Goal: Information Seeking & Learning: Check status

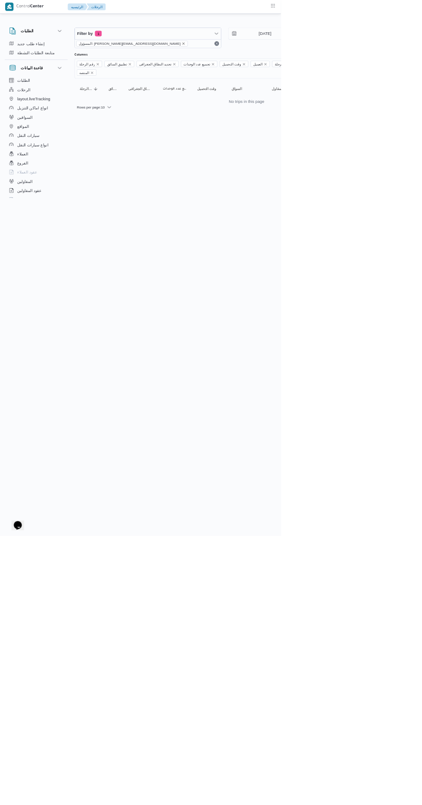
click at [274, 65] on icon "remove selected entity" at bounding box center [275, 65] width 3 height 3
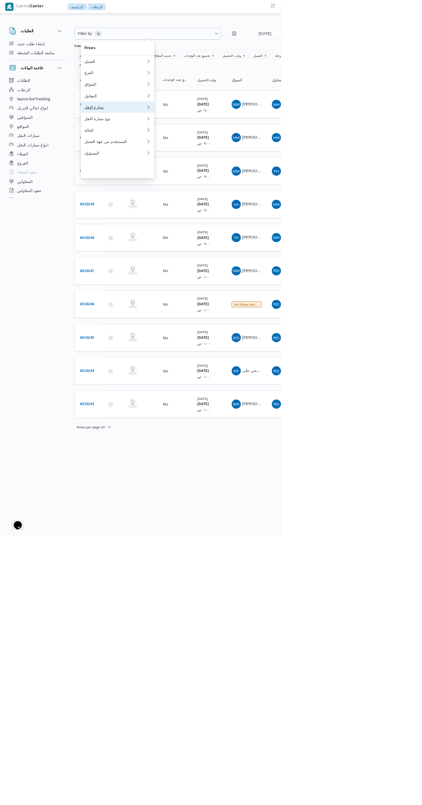
click at [182, 164] on div "سيارة النقل" at bounding box center [172, 160] width 93 height 7
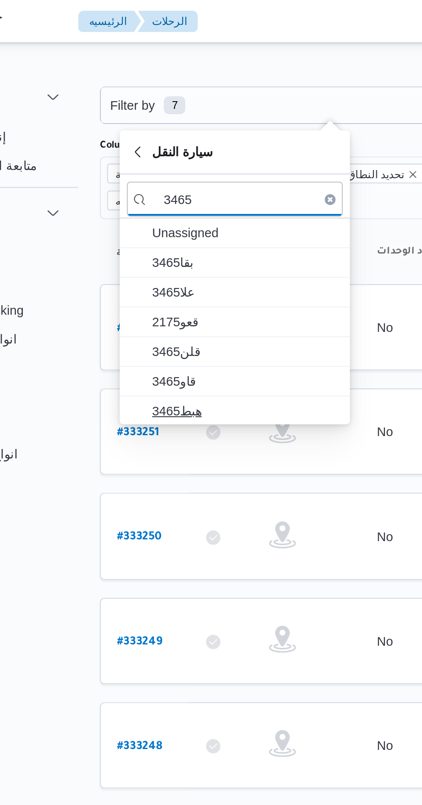
type input "3465"
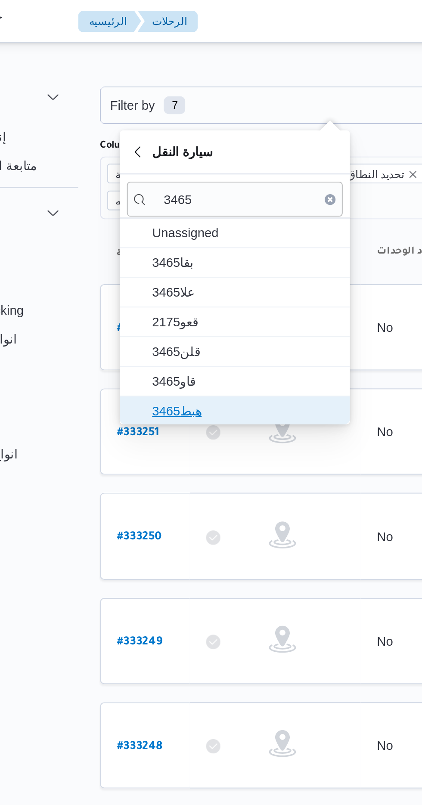
click at [188, 190] on span "هبط3465" at bounding box center [176, 197] width 103 height 14
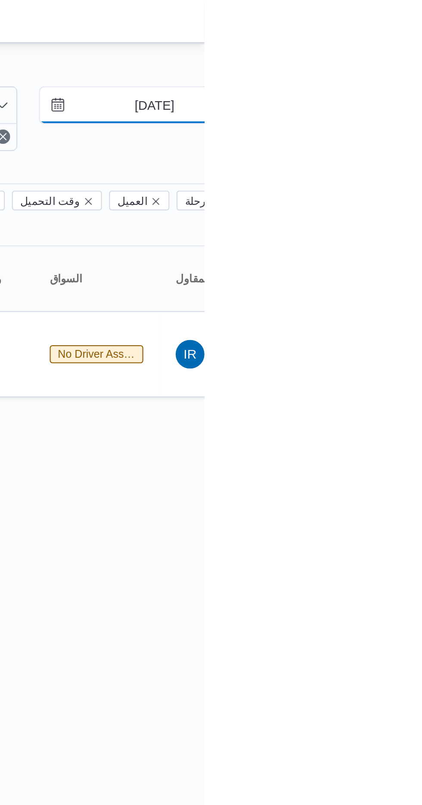
click at [396, 49] on input "[DATE]" at bounding box center [392, 50] width 98 height 17
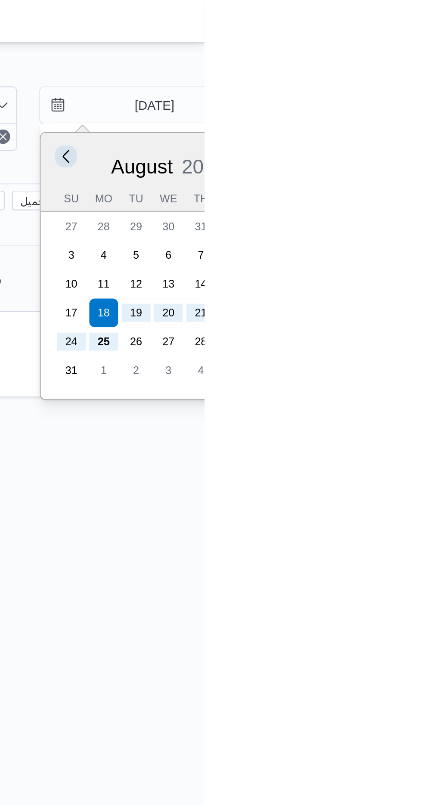
click at [356, 74] on button "Previous Month" at bounding box center [355, 75] width 8 height 8
type input "18/7/2025"
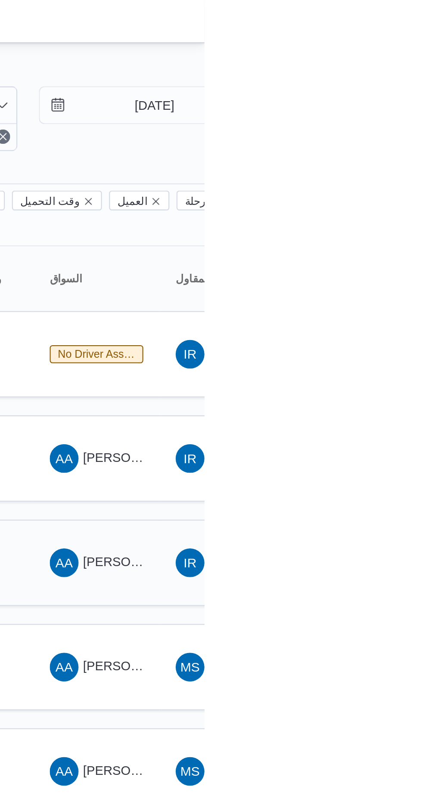
click at [368, 265] on span "احمد عبدالناصر علي احمد" at bounding box center [414, 268] width 101 height 7
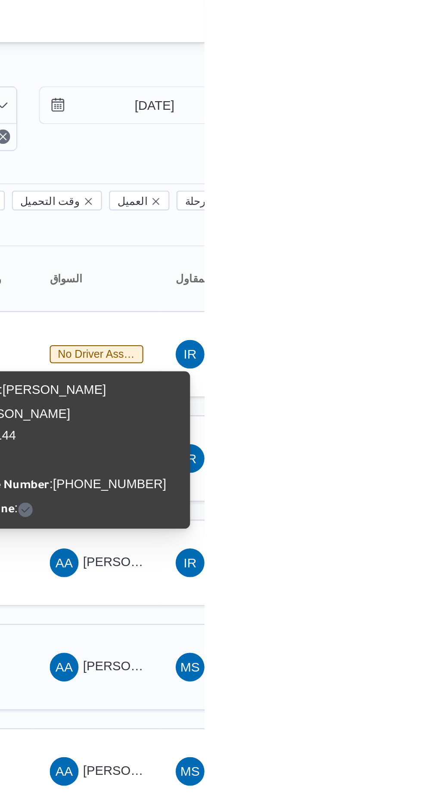
click at [373, 315] on span "احمد عبدالناصر علي احمد" at bounding box center [414, 318] width 101 height 7
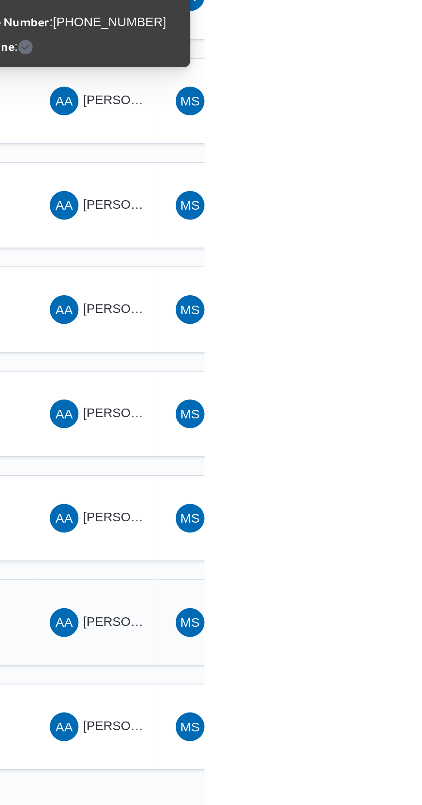
click at [368, 565] on span "احمد عبدالناصر علي احمد" at bounding box center [414, 568] width 101 height 7
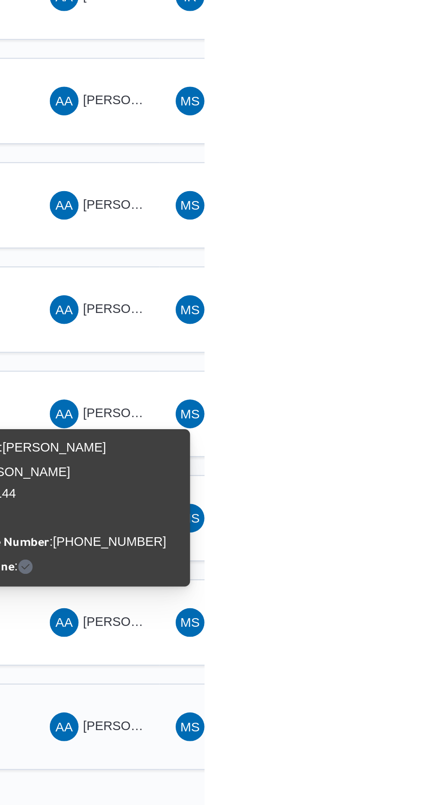
click at [376, 612] on span "AA احمد عبدالناصر علي احمد" at bounding box center [370, 619] width 45 height 14
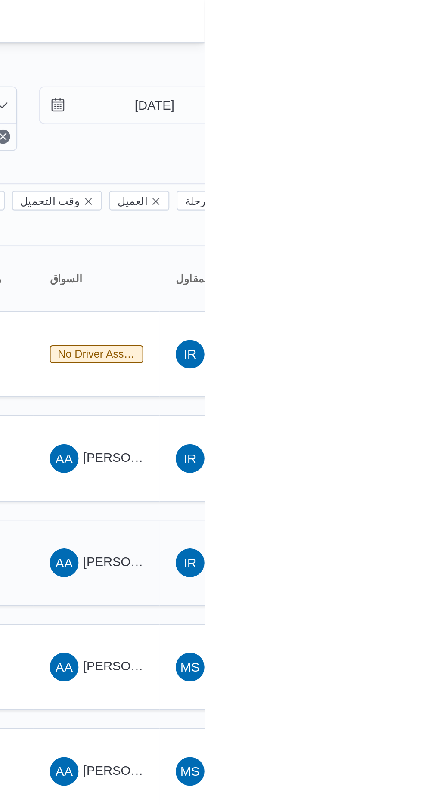
click at [368, 262] on span "AA احمد عبدالناصر علي احمد" at bounding box center [370, 269] width 45 height 14
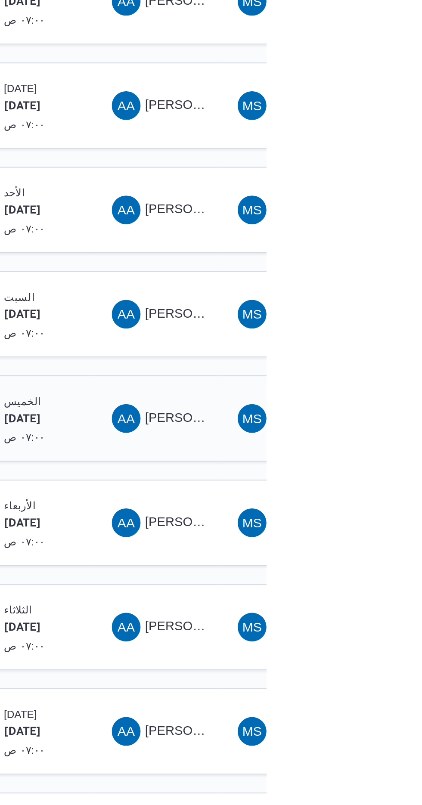
click at [368, 415] on span "احمد عبدالناصر علي احمد" at bounding box center [414, 418] width 101 height 7
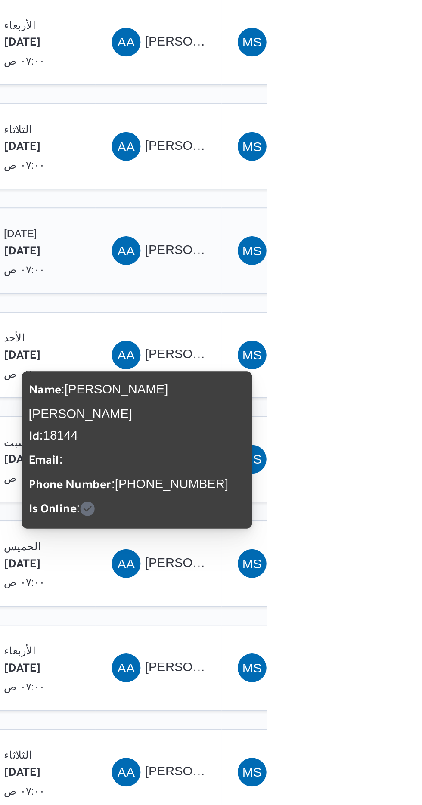
click at [374, 262] on span "AA احمد عبدالناصر علي احمد" at bounding box center [370, 269] width 45 height 14
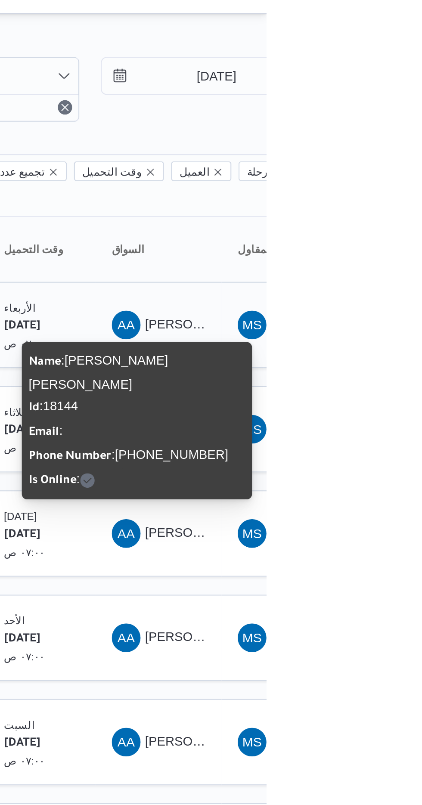
click at [372, 163] on span "AA احمد عبدالناصر علي احمد" at bounding box center [370, 170] width 45 height 14
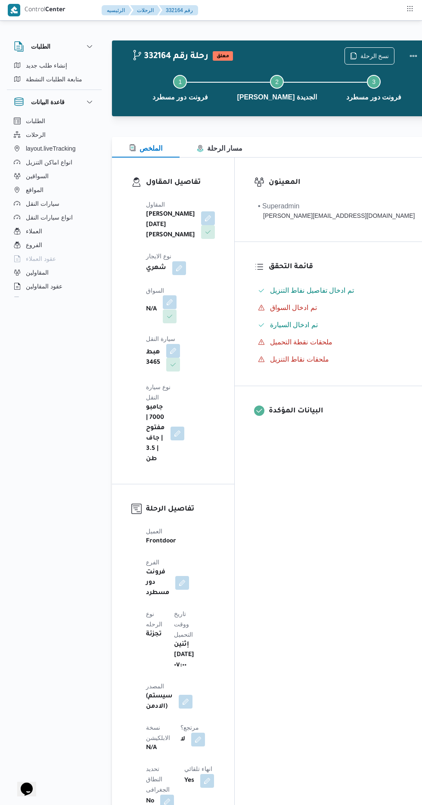
click at [172, 295] on button "button" at bounding box center [170, 302] width 14 height 14
click at [151, 334] on div "Search" at bounding box center [143, 336] width 65 height 17
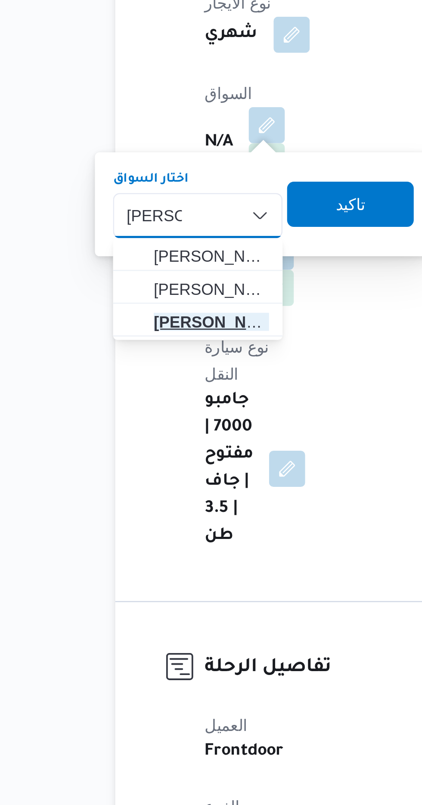
type input "احمد عب"
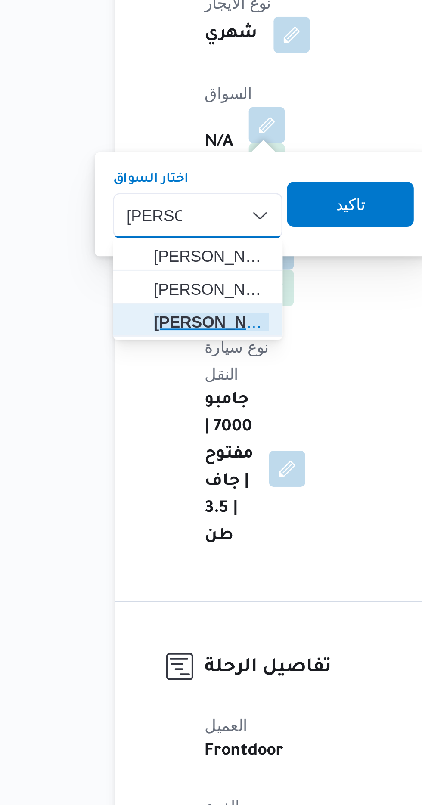
click at [160, 376] on span "احمد عب دالناصر علي احمد" at bounding box center [148, 377] width 44 height 10
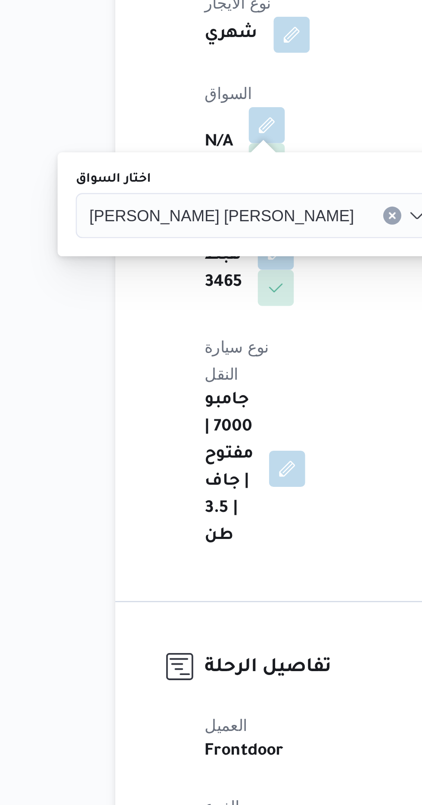
click at [256, 335] on span "تاكيد" at bounding box center [261, 332] width 11 height 10
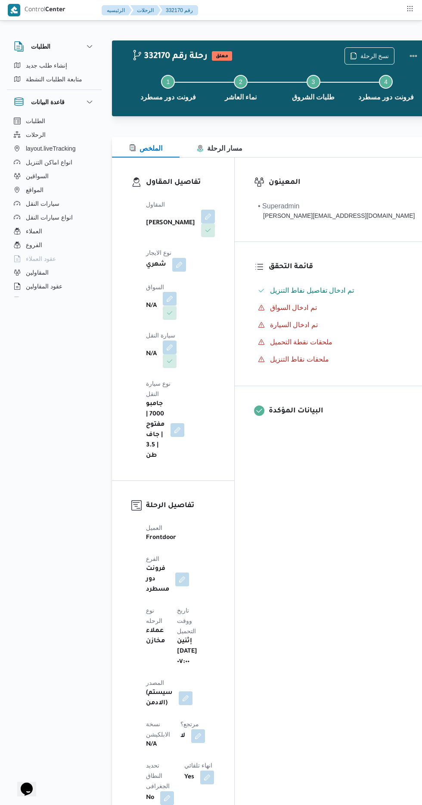
click at [165, 292] on button "button" at bounding box center [170, 299] width 14 height 14
click at [136, 331] on div "Search" at bounding box center [143, 326] width 65 height 17
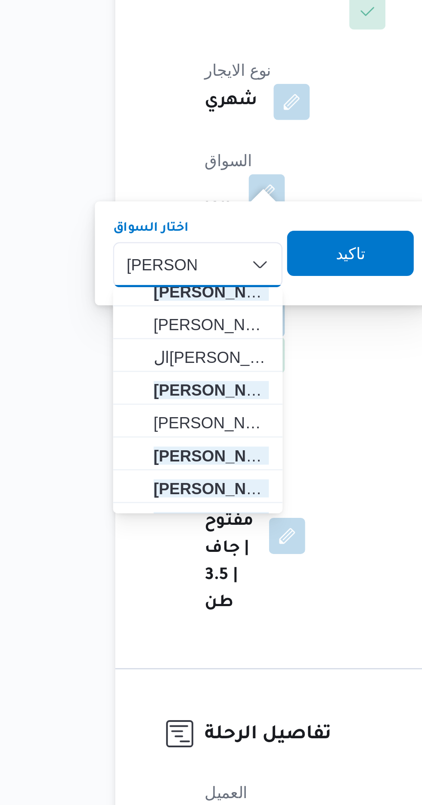
scroll to position [164, 0]
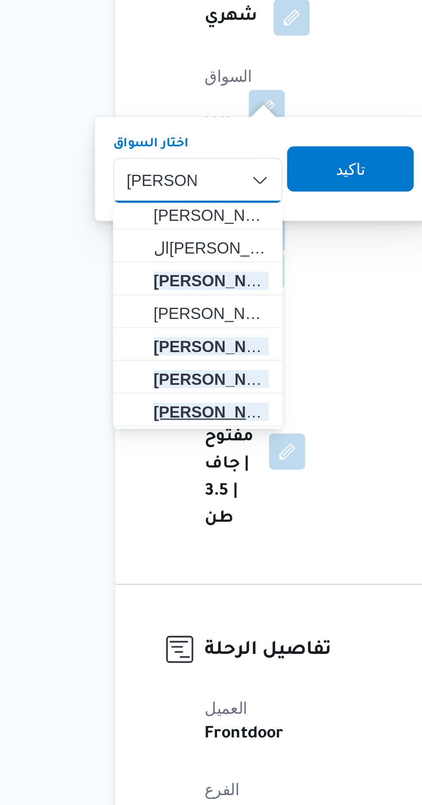
type input "محمد احمد"
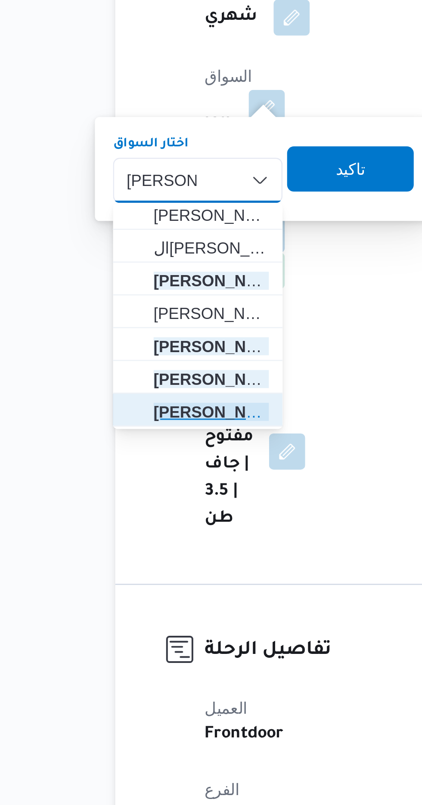
click at [147, 416] on span "محمد احمد عبدالحليم القطان" at bounding box center [148, 415] width 44 height 10
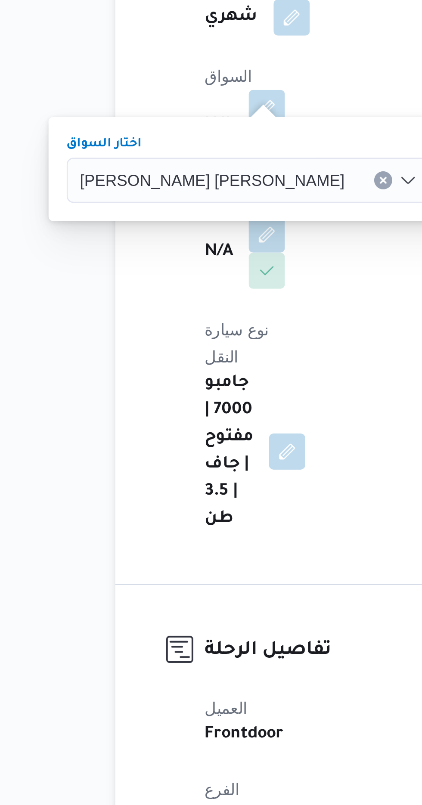
click at [234, 322] on span "تاكيد" at bounding box center [258, 321] width 48 height 17
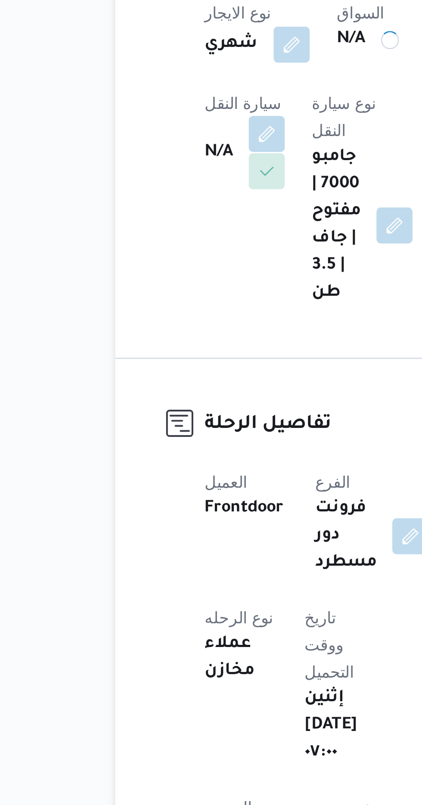
click at [176, 302] on button "button" at bounding box center [170, 309] width 14 height 14
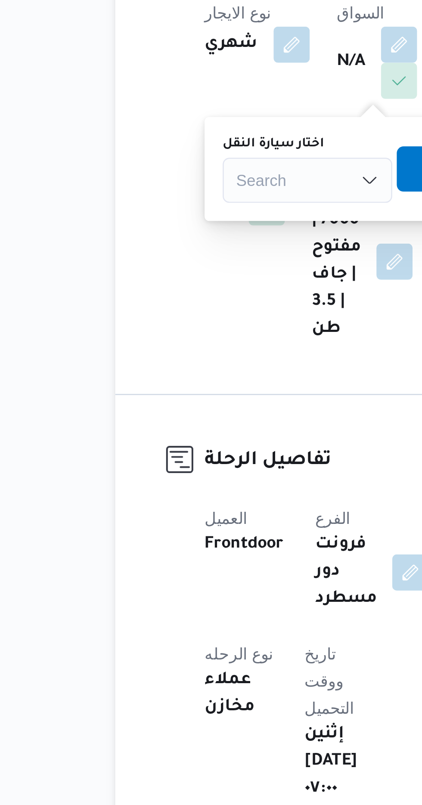
click at [182, 326] on div "Search" at bounding box center [185, 326] width 65 height 17
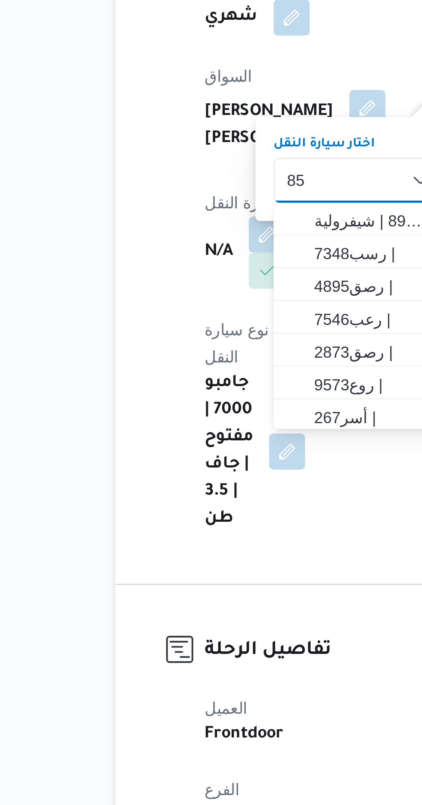
scroll to position [0, 0]
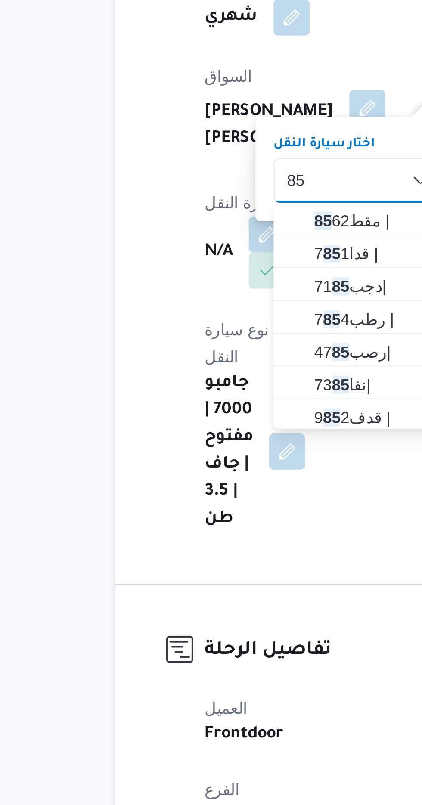
type input "8"
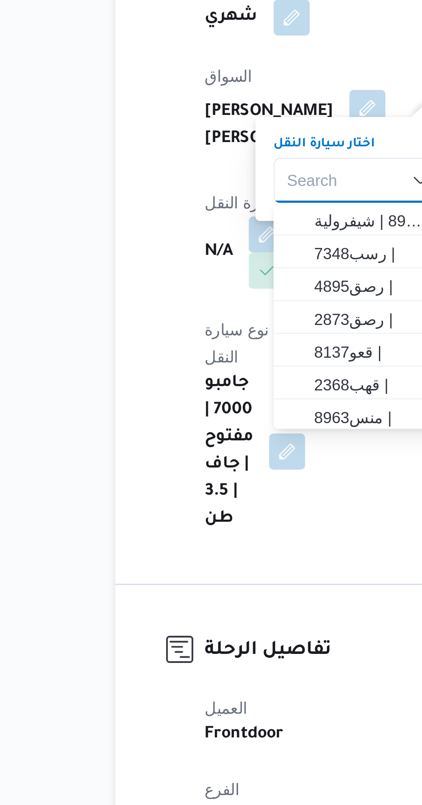
click at [197, 324] on div "Search Combo box. Selected. Combo box input. Search. Type some text or, to disp…" at bounding box center [204, 326] width 65 height 17
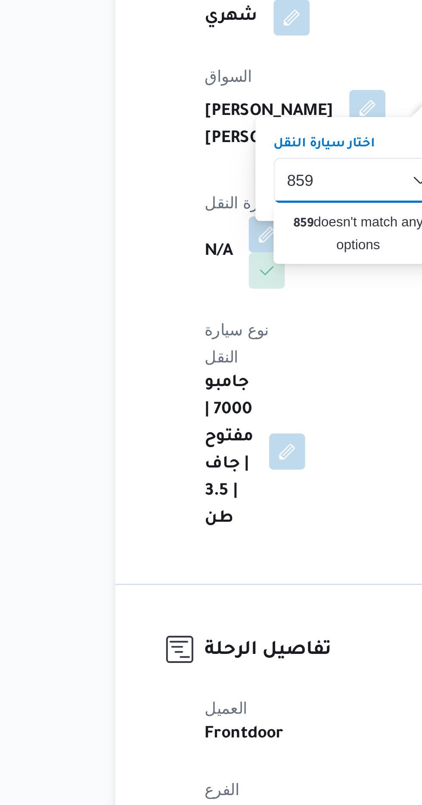
type input "859"
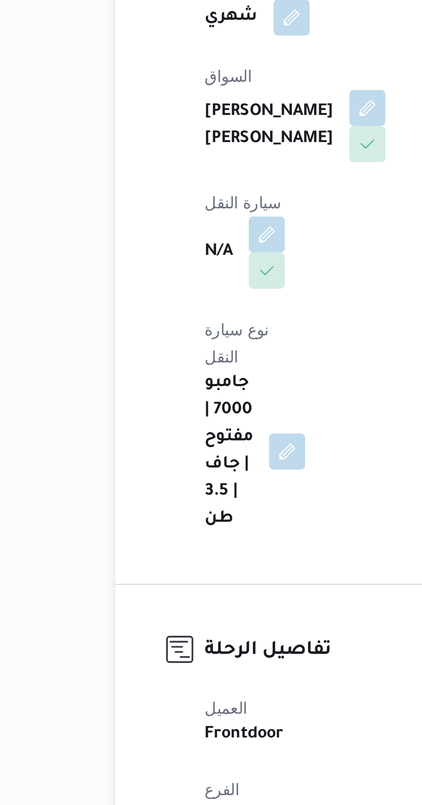
click at [207, 400] on div "المقاول علي عبدالناصر علي بخيت علي نوع الايجار شهري السواق محمد احمد عبدالحليم …" at bounding box center [180, 330] width 79 height 272
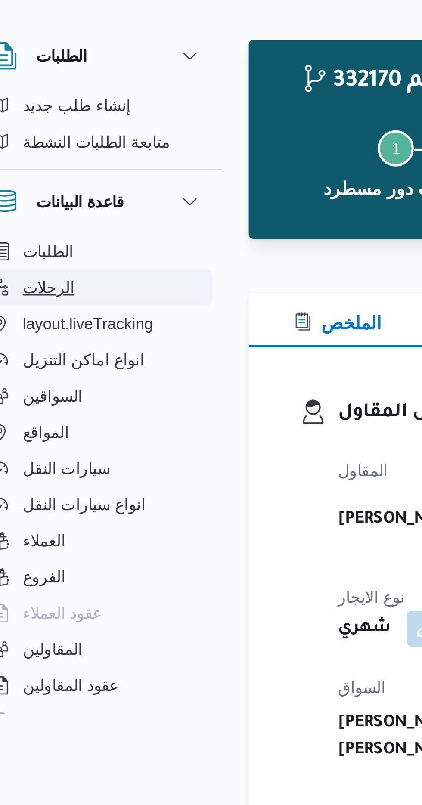
click at [46, 133] on button "الرحلات" at bounding box center [54, 135] width 88 height 14
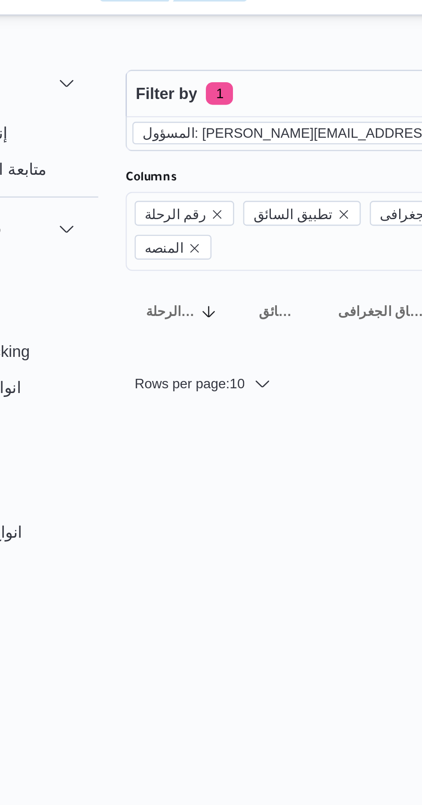
click at [273, 65] on icon "remove selected entity" at bounding box center [275, 65] width 5 height 5
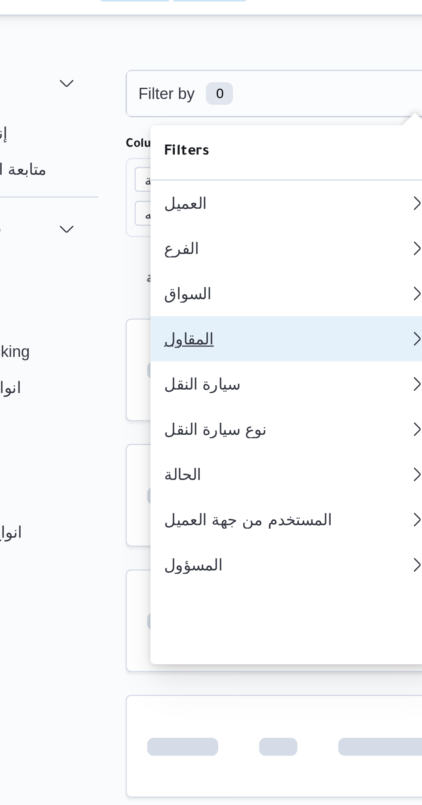
click at [165, 147] on div "المقاول" at bounding box center [172, 143] width 93 height 7
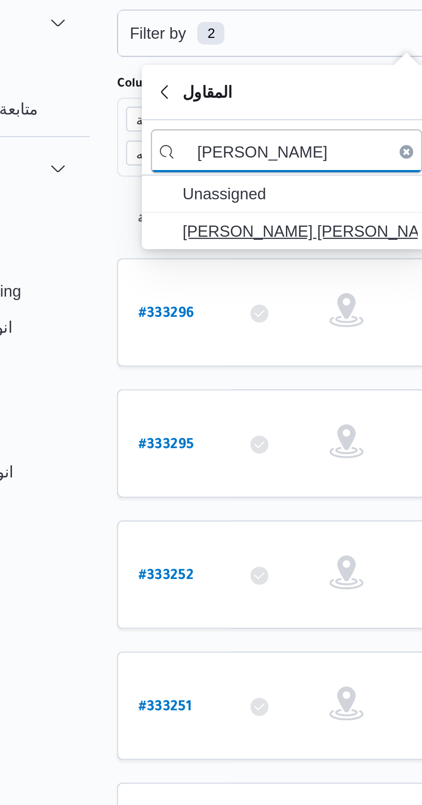
type input "عبدالمنعم مجدي"
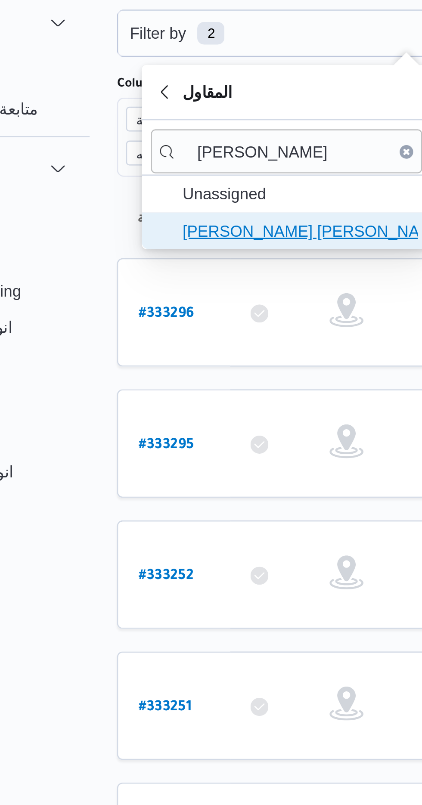
click at [188, 123] on span "[PERSON_NAME] [PERSON_NAME]" at bounding box center [181, 125] width 89 height 10
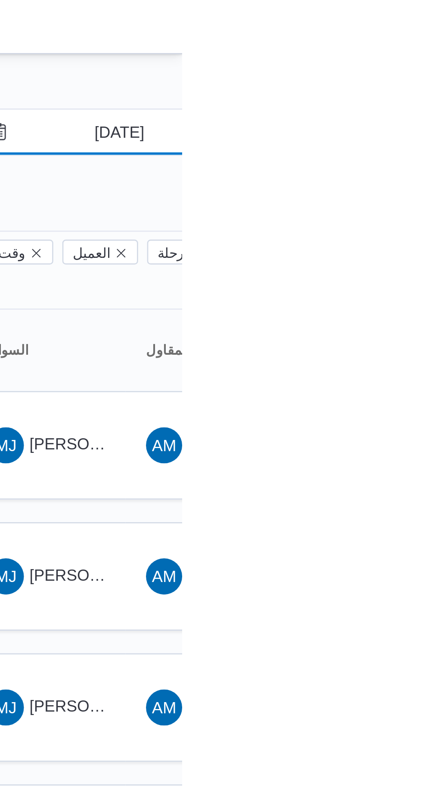
click at [403, 59] on input "[DATE]" at bounding box center [392, 50] width 98 height 17
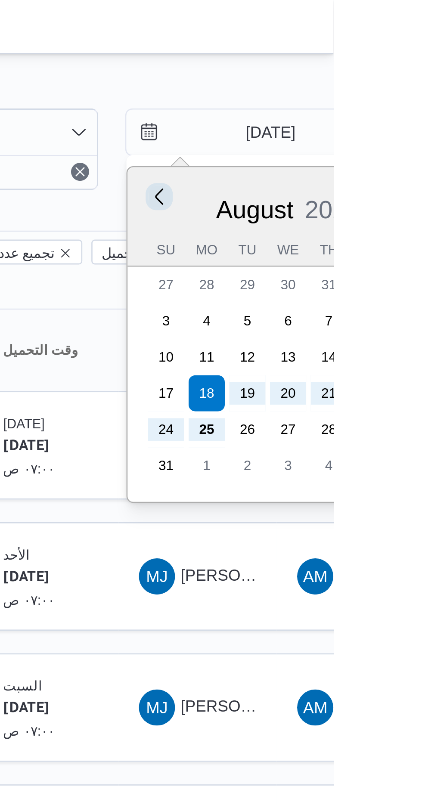
click at [357, 76] on button "Previous Month" at bounding box center [355, 75] width 8 height 8
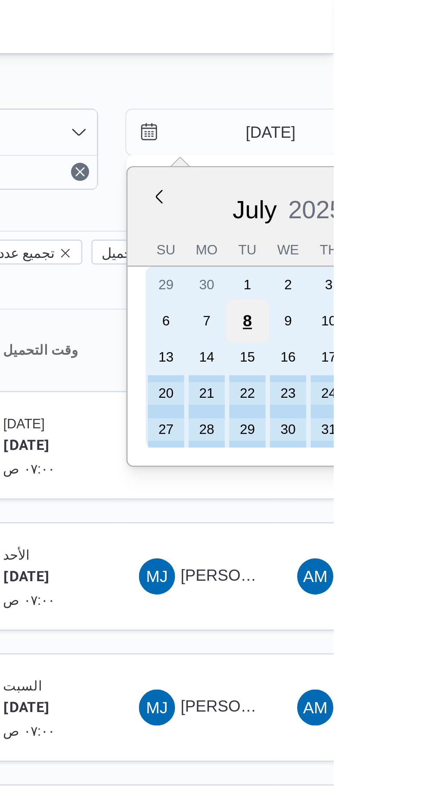
click at [389, 123] on div "8" at bounding box center [389, 122] width 16 height 16
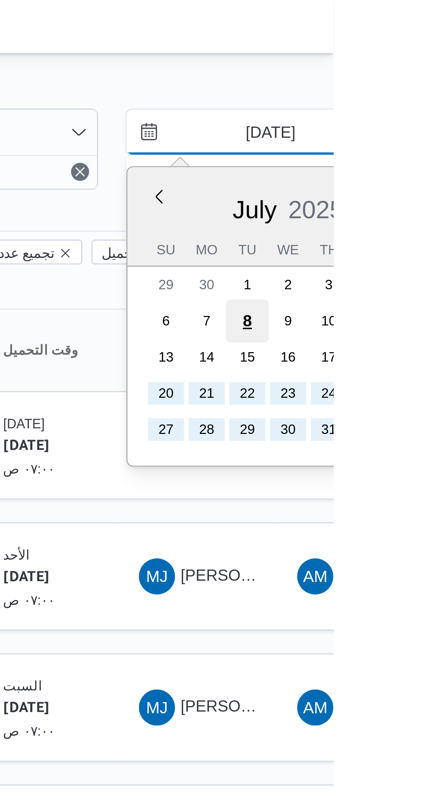
type input "8/7/2025"
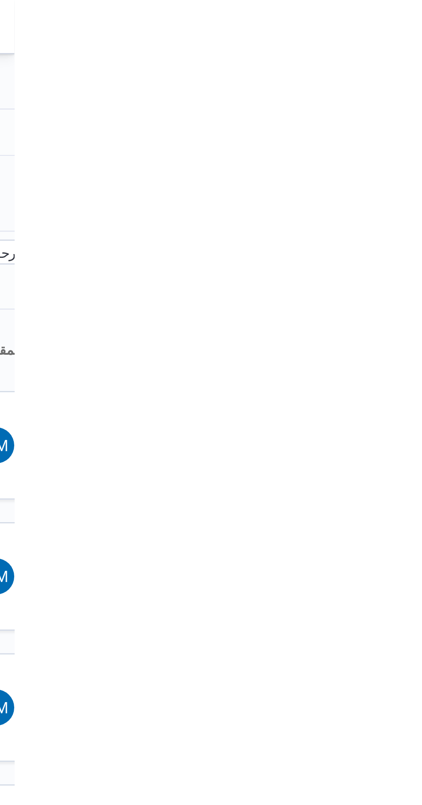
type input "25/7/2025"
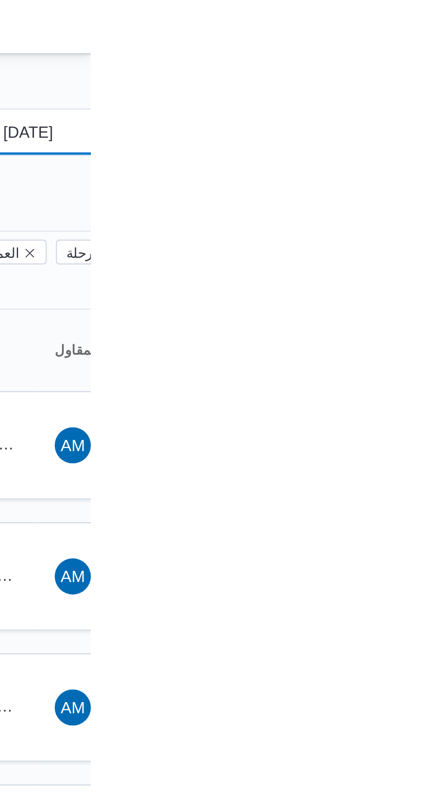
click at [402, 52] on input "8/7/2025" at bounding box center [392, 50] width 98 height 17
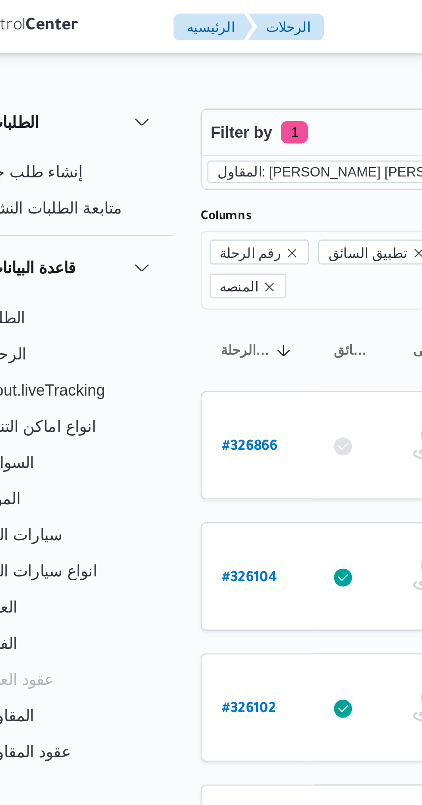
click at [226, 65] on icon "remove selected entity" at bounding box center [228, 65] width 5 height 5
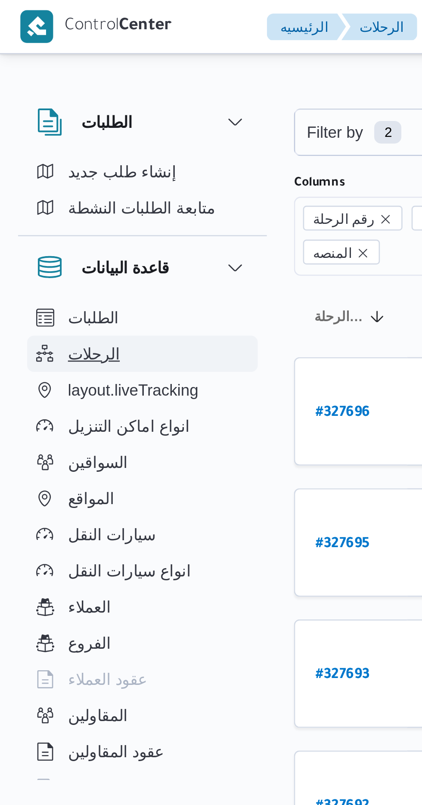
click at [30, 134] on span "الرحلات" at bounding box center [36, 135] width 20 height 10
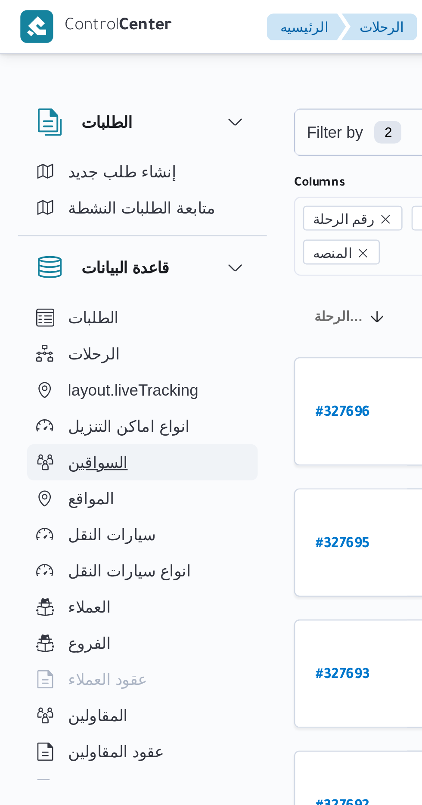
click at [47, 175] on button "السواقين" at bounding box center [54, 176] width 88 height 14
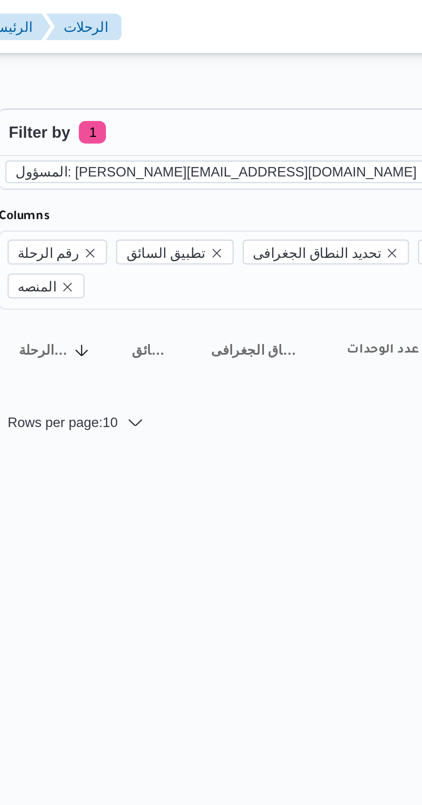
click at [274, 65] on icon "remove selected entity" at bounding box center [275, 65] width 3 height 3
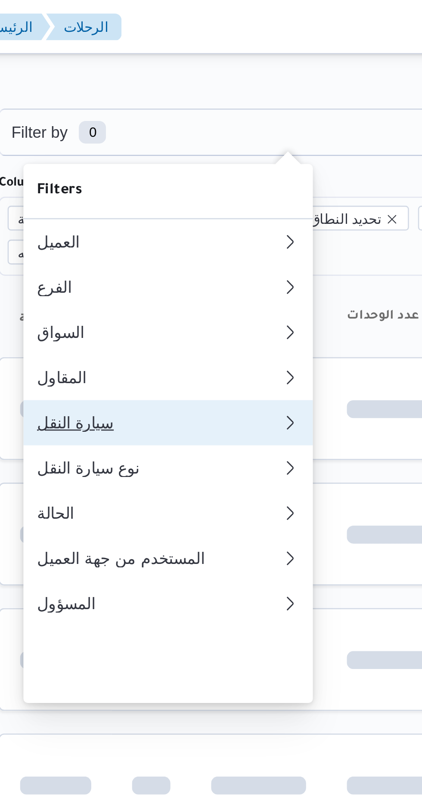
click at [170, 164] on div "سيارة النقل" at bounding box center [172, 160] width 93 height 7
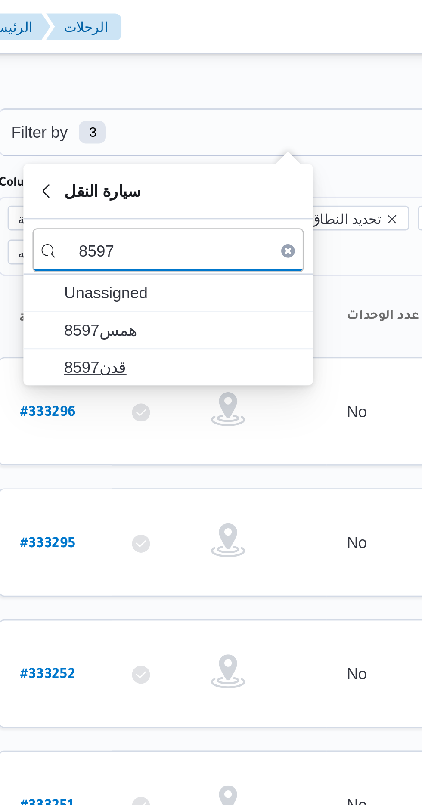
type input "8597"
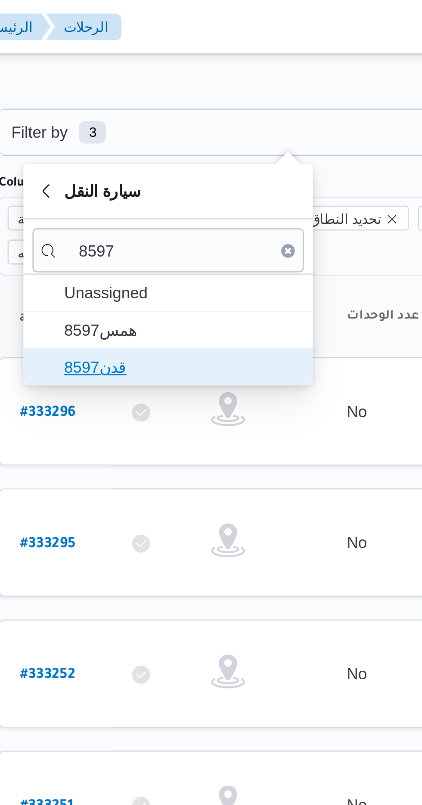
click at [151, 140] on span "قدن8597" at bounding box center [181, 140] width 89 height 10
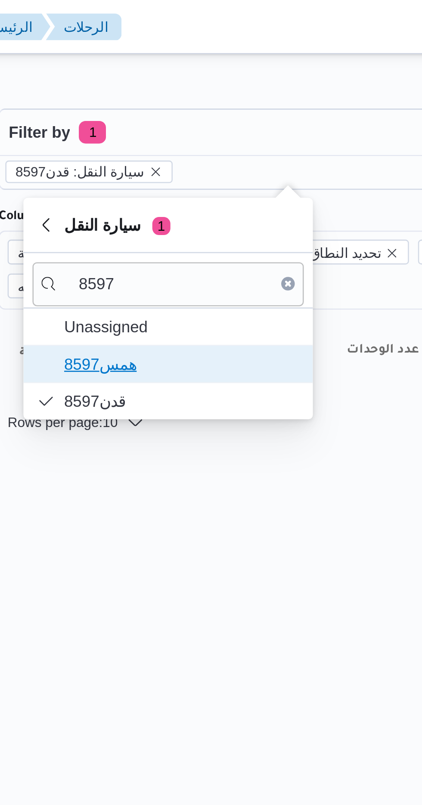
click at [151, 139] on span "همس8597" at bounding box center [181, 138] width 89 height 10
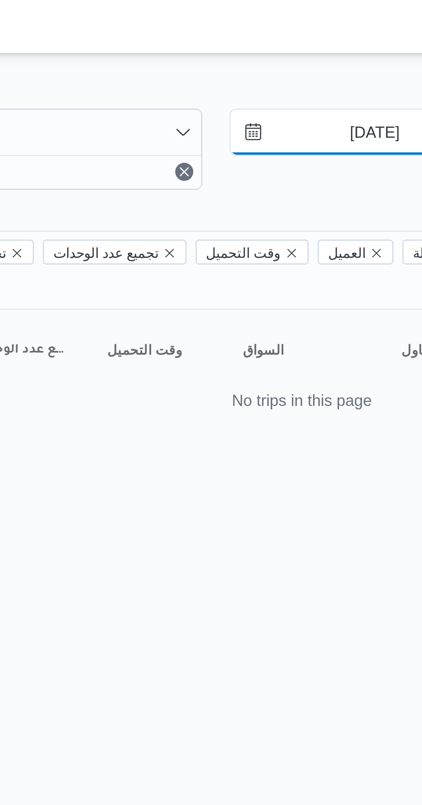
click at [386, 52] on input "[DATE]" at bounding box center [392, 50] width 98 height 17
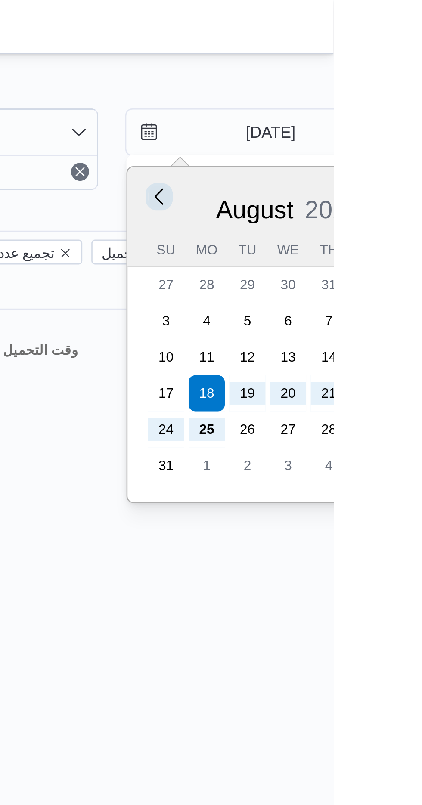
click at [354, 76] on button "Previous Month" at bounding box center [355, 75] width 8 height 8
type input "18/7/2025"
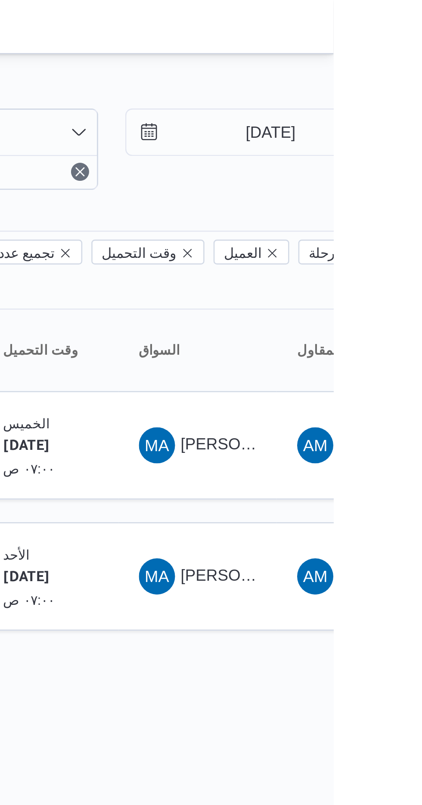
click at [361, 244] on div "Rows per page : 10 1" at bounding box center [370, 254] width 527 height 21
click at [381, 163] on span "MA محمد احمد حسين محمد" at bounding box center [370, 170] width 45 height 14
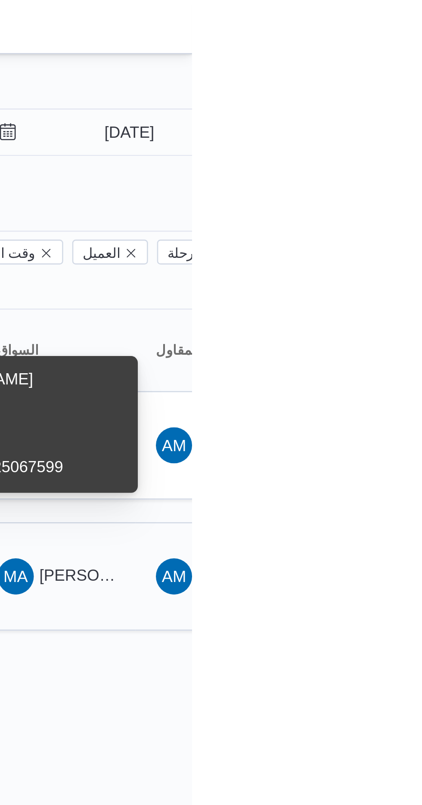
click at [388, 213] on span "MA محمد احمد حسين محمد" at bounding box center [370, 220] width 45 height 14
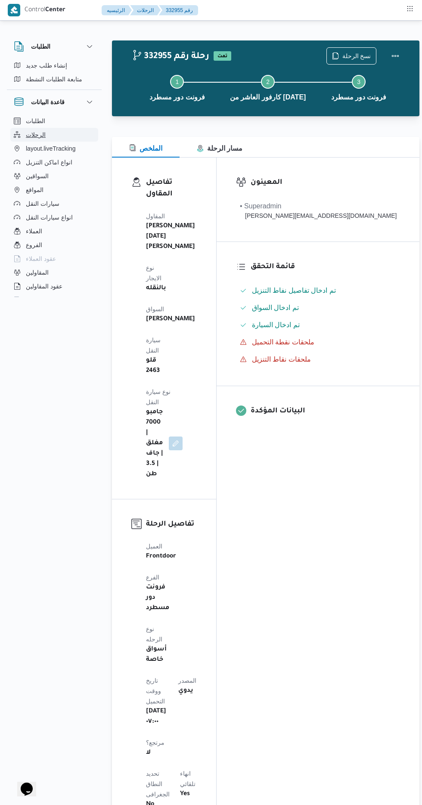
click at [29, 130] on span "الرحلات" at bounding box center [36, 135] width 20 height 10
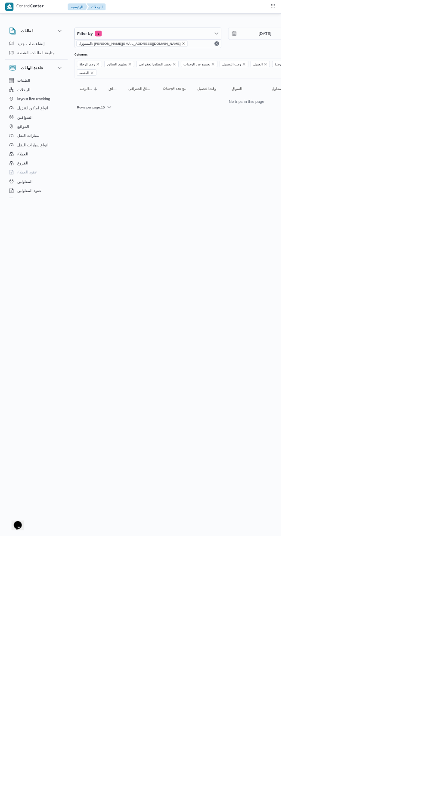
click at [274, 65] on icon "remove selected entity" at bounding box center [275, 65] width 3 height 3
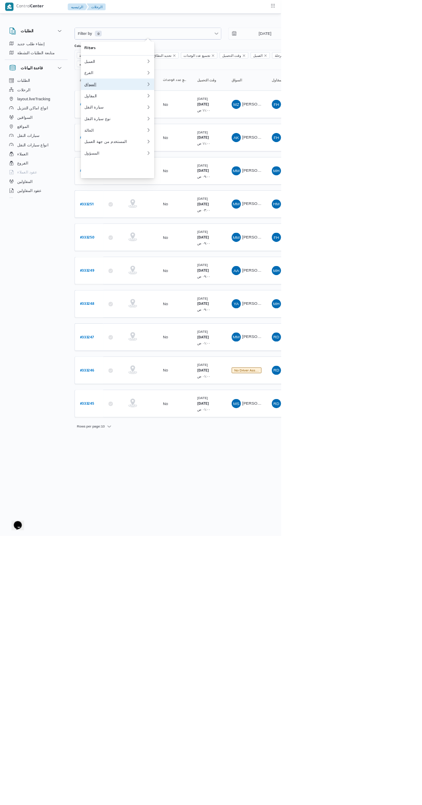
click at [147, 130] on div "السواق" at bounding box center [172, 126] width 93 height 7
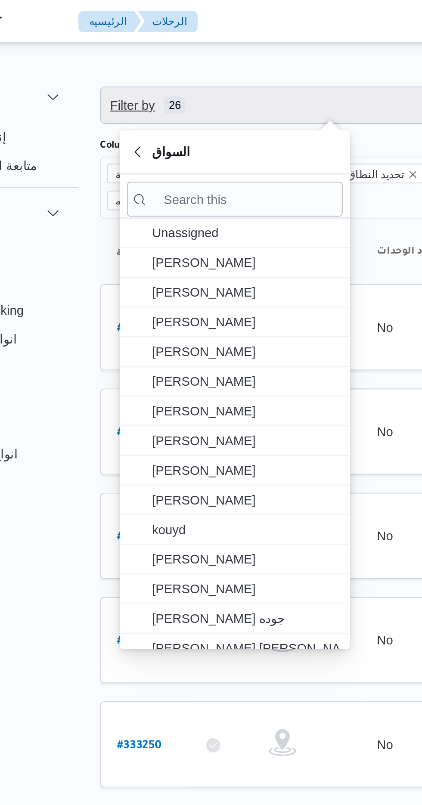
click at [145, 45] on span "Filter by 26" at bounding box center [221, 50] width 219 height 17
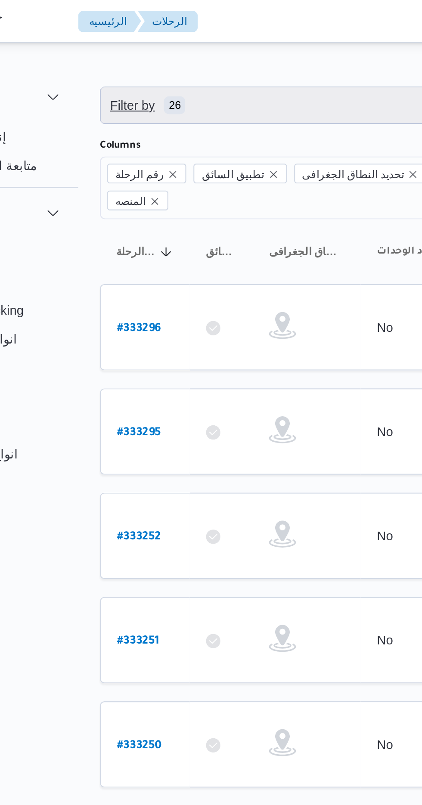
click at [137, 43] on span "Filter by 26" at bounding box center [221, 50] width 219 height 17
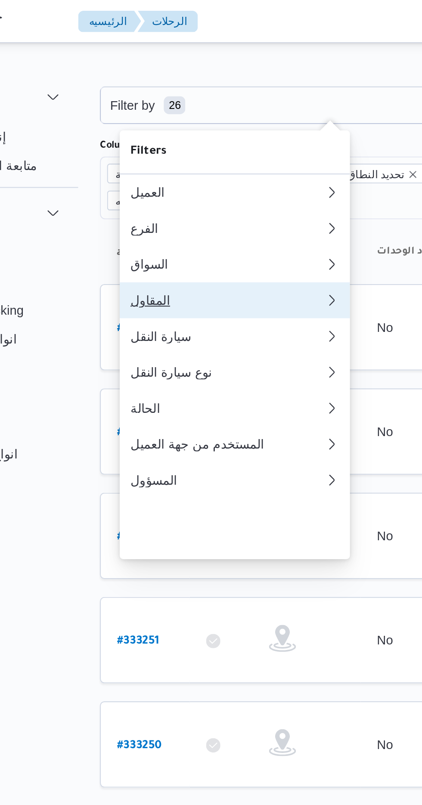
click at [142, 147] on div "المقاول" at bounding box center [172, 143] width 93 height 7
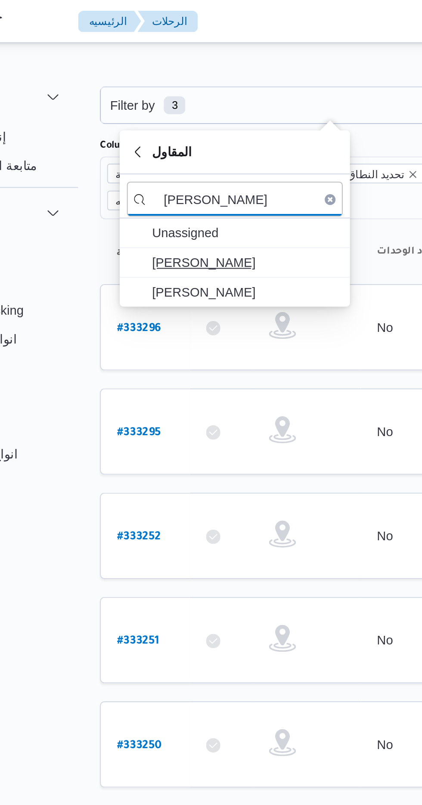
type input "[PERSON_NAME]"
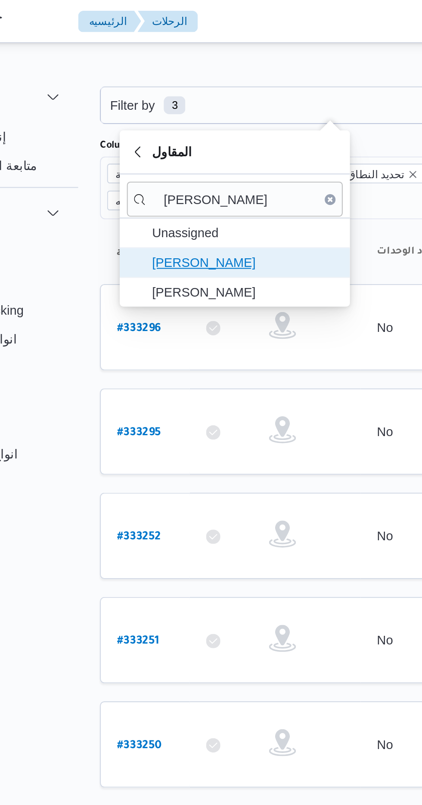
click at [152, 124] on span "[PERSON_NAME]" at bounding box center [181, 125] width 89 height 10
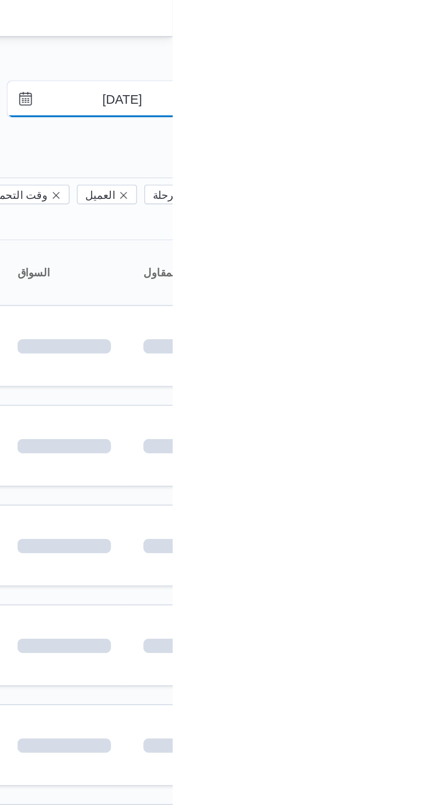
click at [391, 52] on input "[DATE]" at bounding box center [392, 50] width 98 height 17
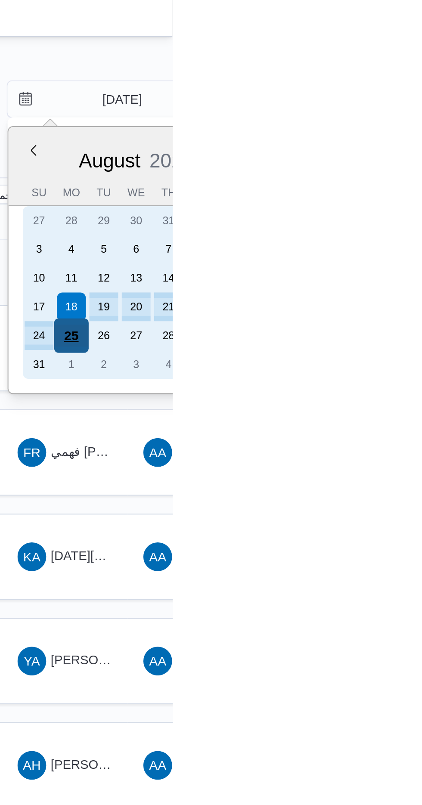
click at [370, 160] on div "25" at bounding box center [373, 163] width 16 height 16
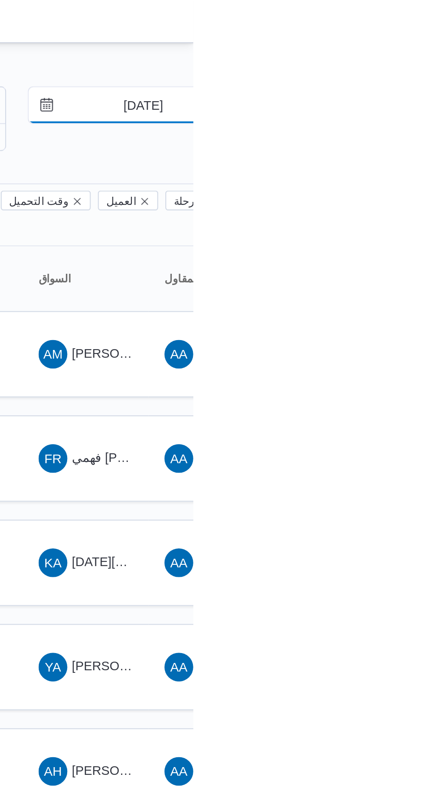
click at [394, 47] on input "[DATE]" at bounding box center [392, 50] width 98 height 17
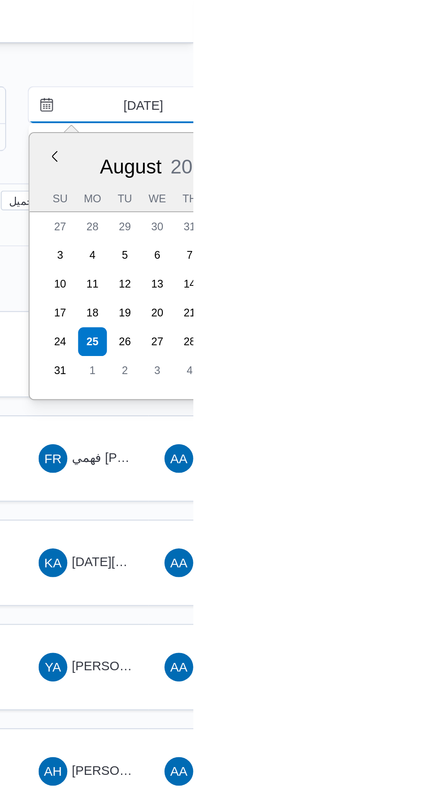
type input "[DATE]"
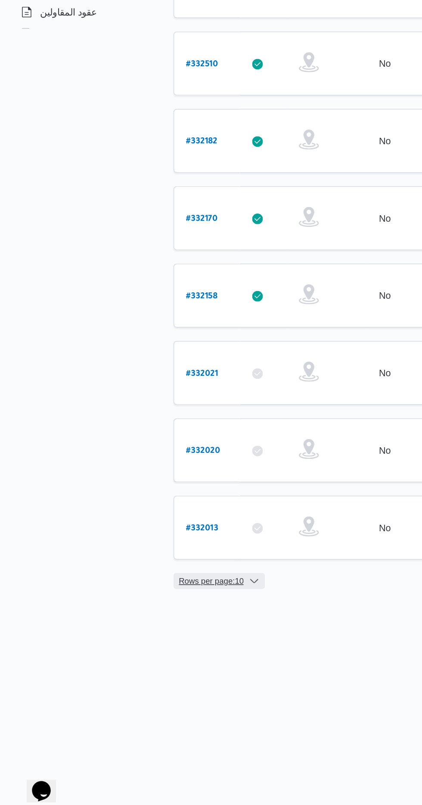
click at [154, 648] on span "Rows per page : 10" at bounding box center [136, 653] width 42 height 10
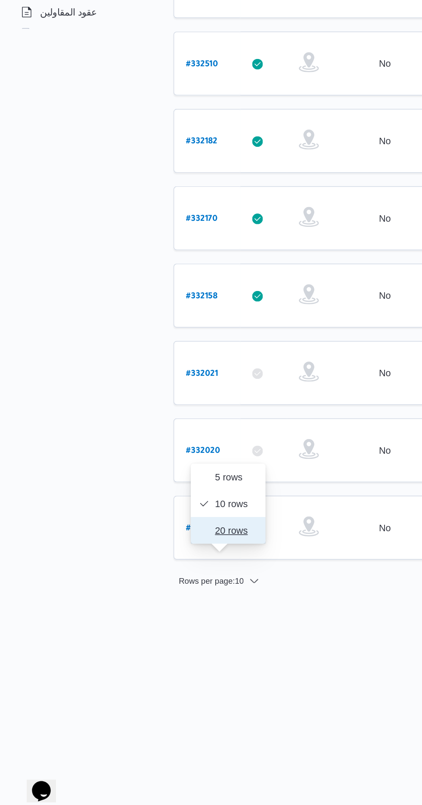
click at [152, 620] on span "20 rows" at bounding box center [153, 620] width 28 height 7
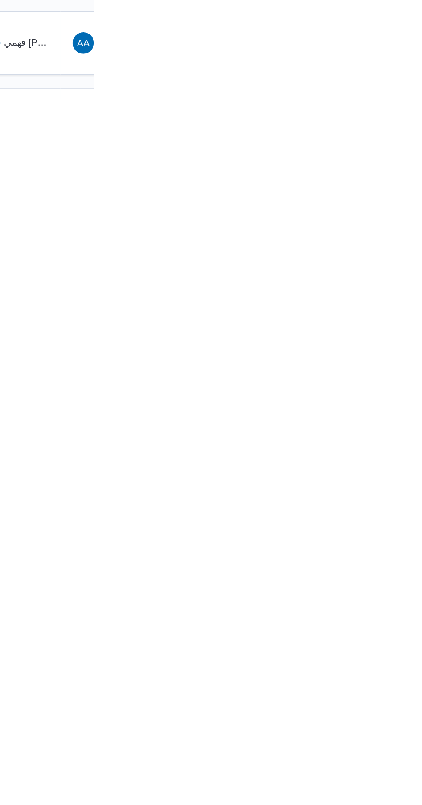
click at [421, 804] on html "Control Center الرئيسيه الرحلات English عربي Dark mode Logout الطلبات إنشاء طلب…" at bounding box center [211, 402] width 422 height 805
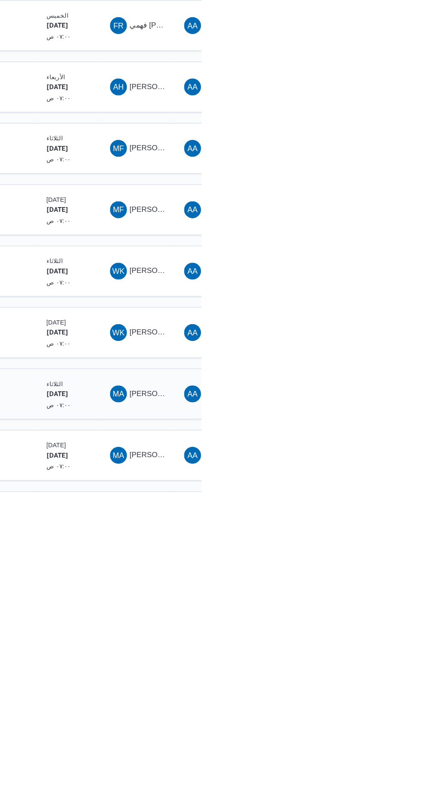
click at [377, 708] on div "MA [PERSON_NAME] [PERSON_NAME]" at bounding box center [370, 718] width 52 height 21
click at [383, 698] on td "السواق MA [PERSON_NAME] [PERSON_NAME]" at bounding box center [370, 718] width 60 height 41
click at [371, 712] on span "MA [PERSON_NAME] [PERSON_NAME]" at bounding box center [370, 719] width 45 height 14
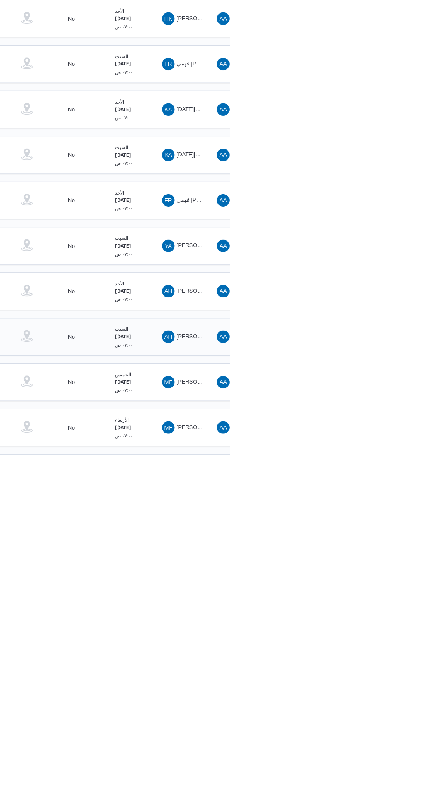
click at [382, 665] on span "[PERSON_NAME] [PERSON_NAME]" at bounding box center [414, 668] width 101 height 7
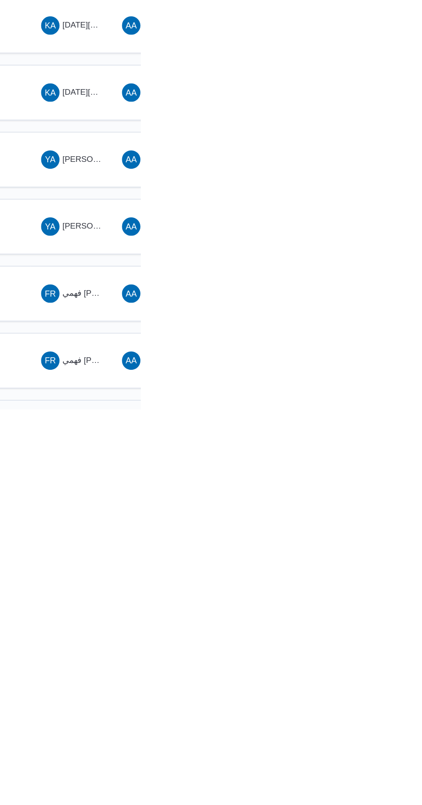
click at [421, 804] on span "AA [PERSON_NAME]" at bounding box center [430, 818] width 45 height 14
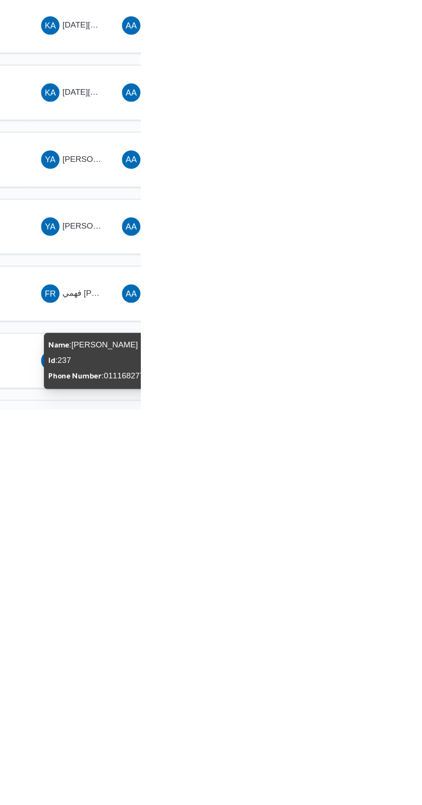
click at [380, 804] on span "HK [PERSON_NAME]" at bounding box center [370, 818] width 45 height 14
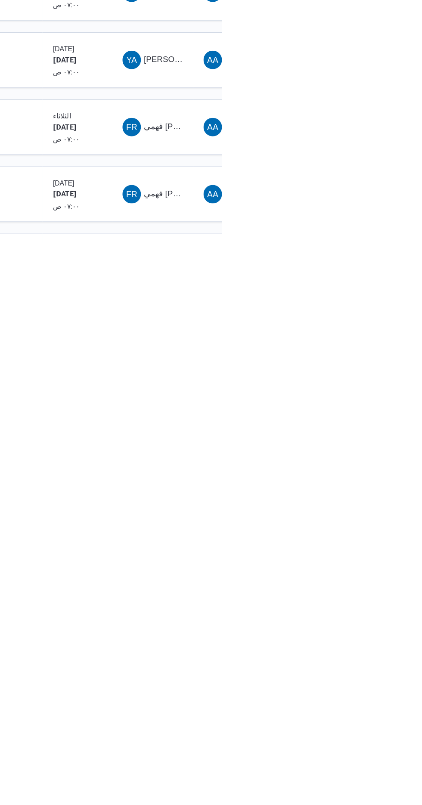
click at [421, 804] on html "Control Center الرئيسيه الرحلات English عربي Dark mode Logout الطلبات إنشاء طلب…" at bounding box center [211, 402] width 422 height 805
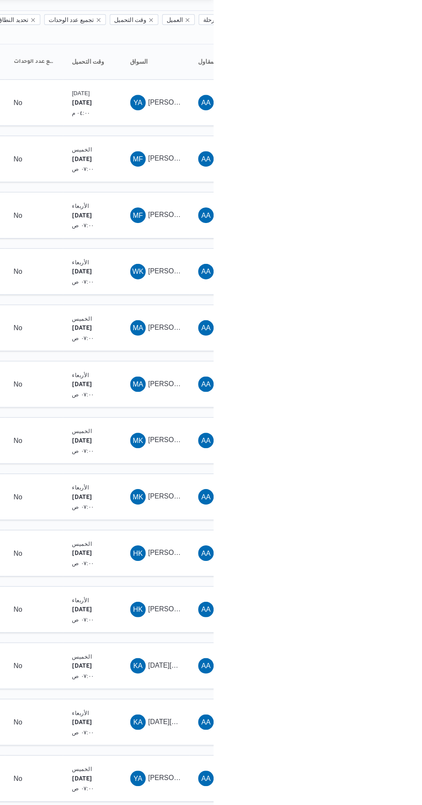
scroll to position [57, 0]
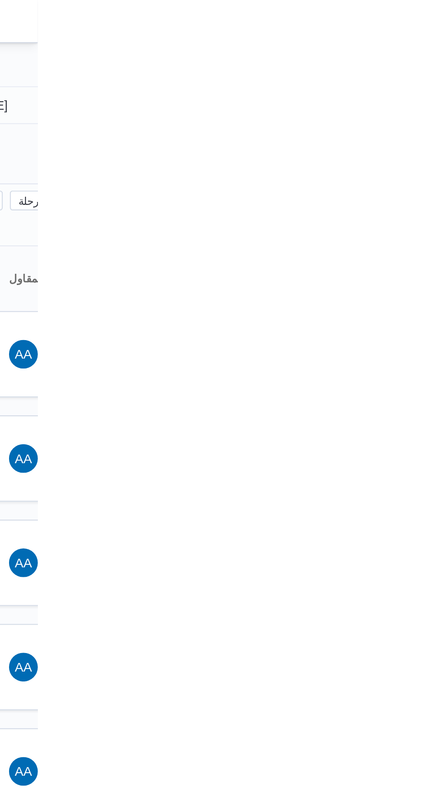
type input "[DATE]"
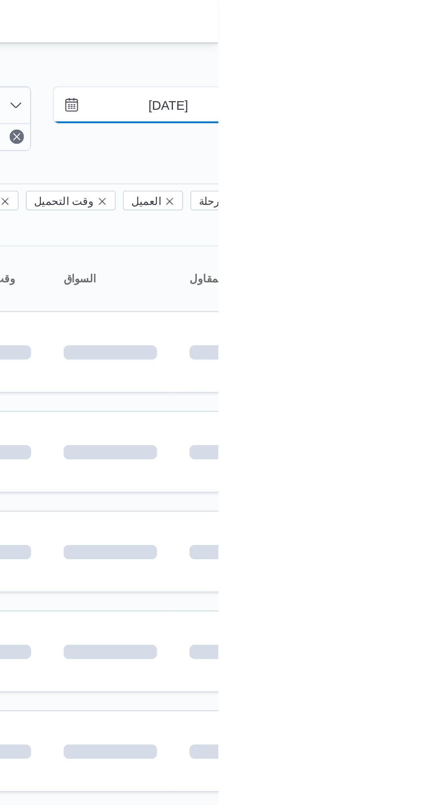
click at [391, 50] on input "[DATE]" at bounding box center [392, 50] width 98 height 17
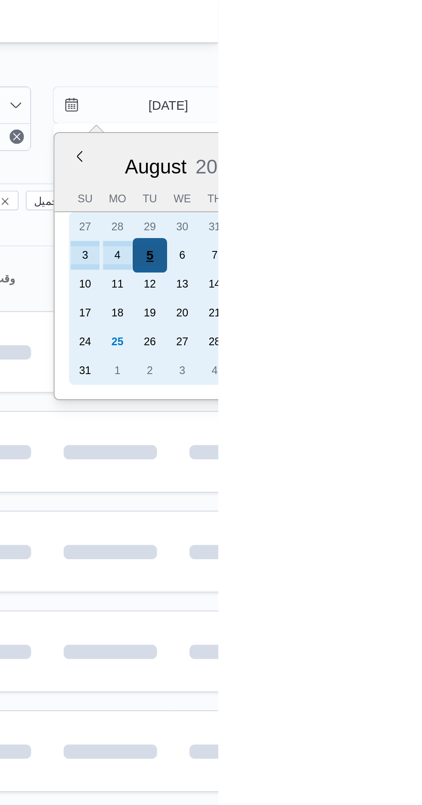
click at [388, 121] on div "5" at bounding box center [389, 122] width 16 height 16
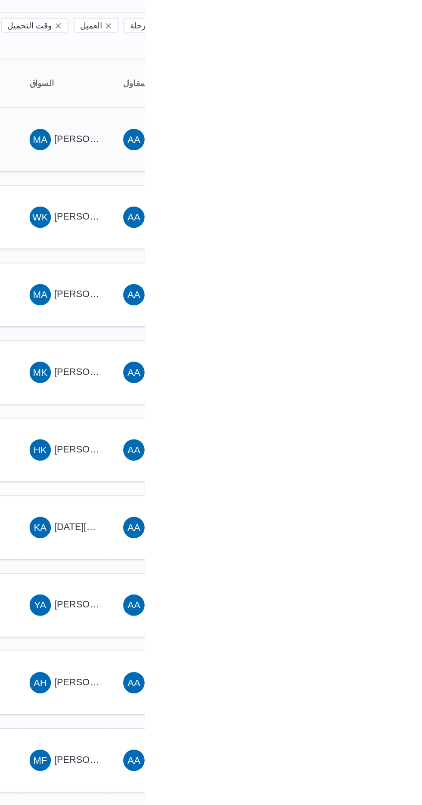
click at [378, 166] on span "[PERSON_NAME] [PERSON_NAME]" at bounding box center [414, 169] width 101 height 7
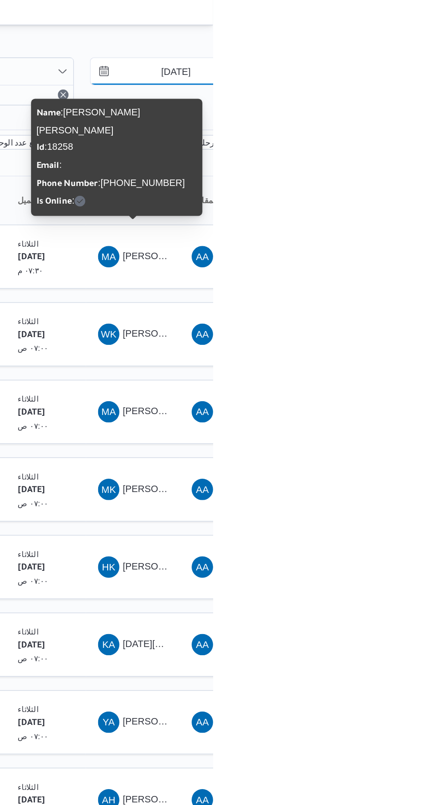
click at [401, 49] on input "[DATE]" at bounding box center [392, 50] width 98 height 17
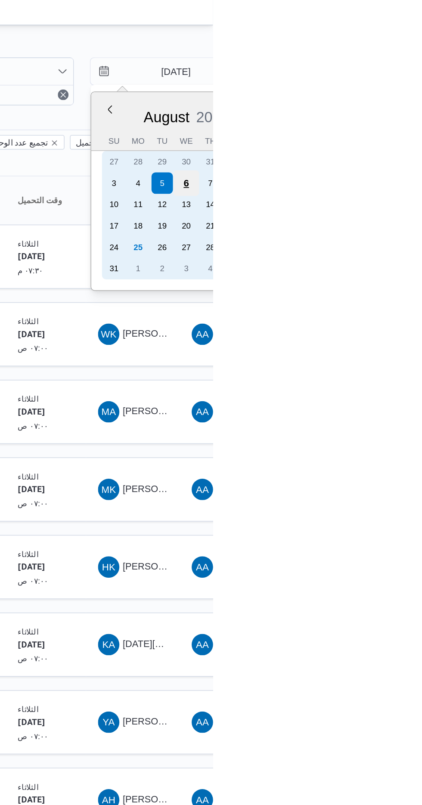
click at [405, 123] on div "6" at bounding box center [404, 122] width 16 height 16
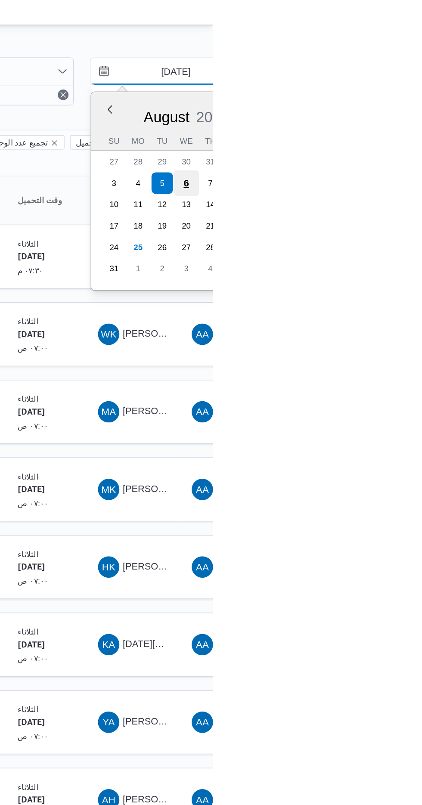
type input "[DATE]"
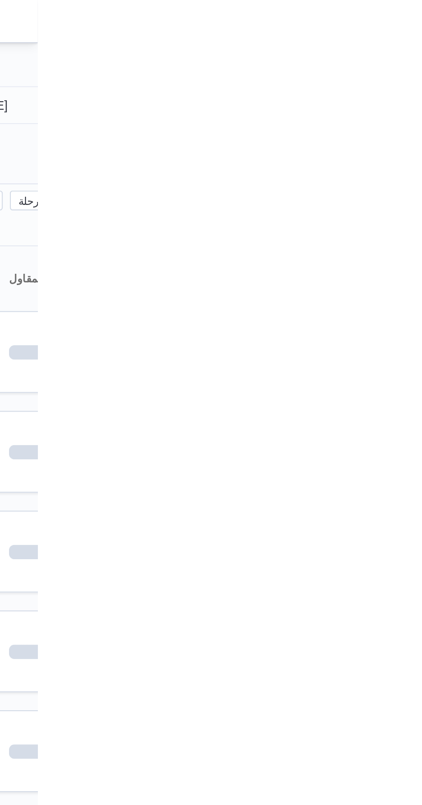
type input "[DATE]"
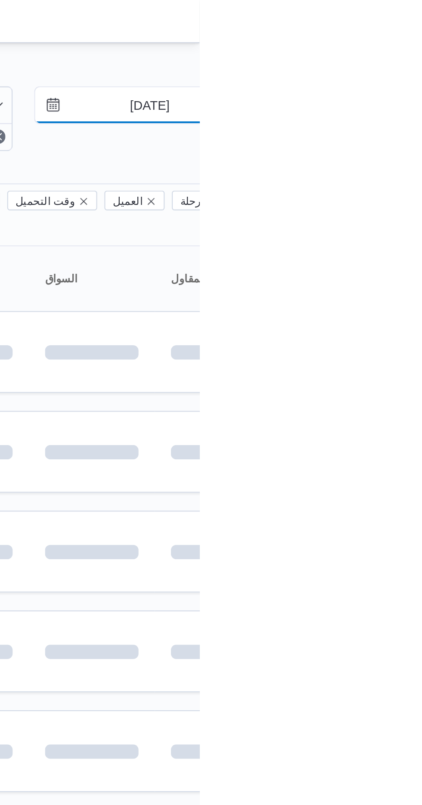
click at [393, 53] on input "[DATE]" at bounding box center [392, 50] width 98 height 17
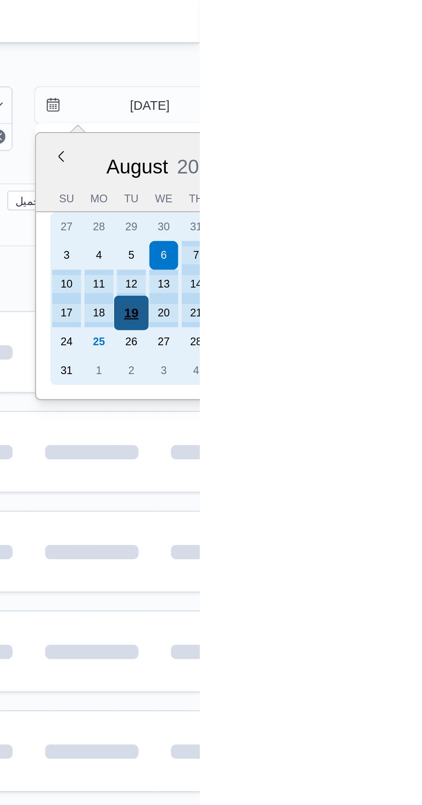
click at [388, 147] on div "19" at bounding box center [389, 150] width 16 height 16
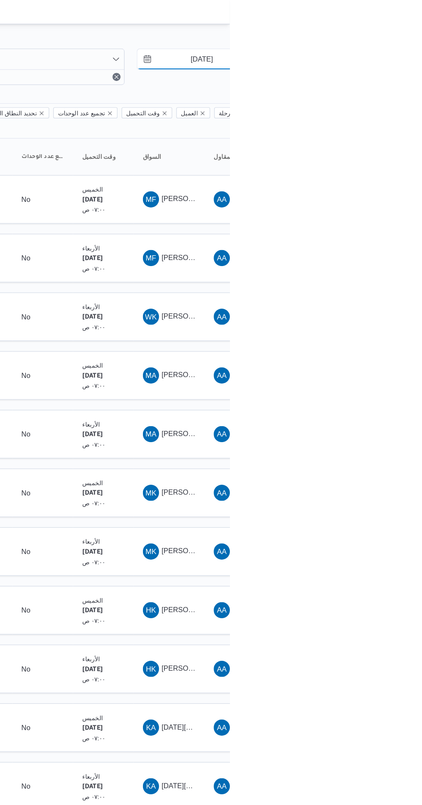
click at [403, 54] on input "[DATE]" at bounding box center [392, 50] width 98 height 17
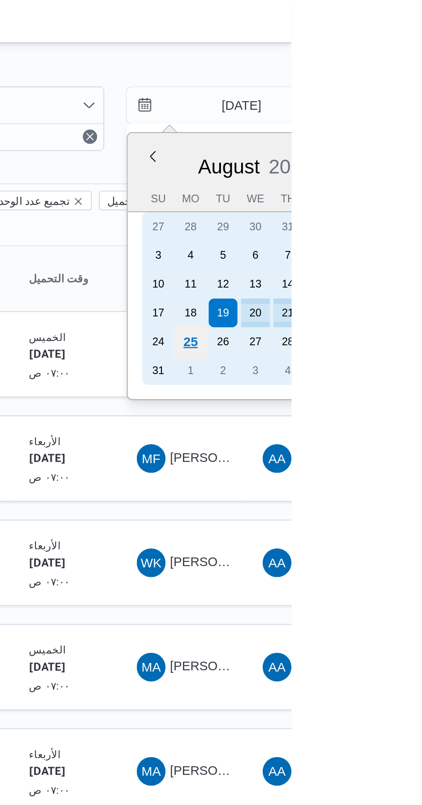
click at [374, 161] on div "25" at bounding box center [373, 163] width 16 height 16
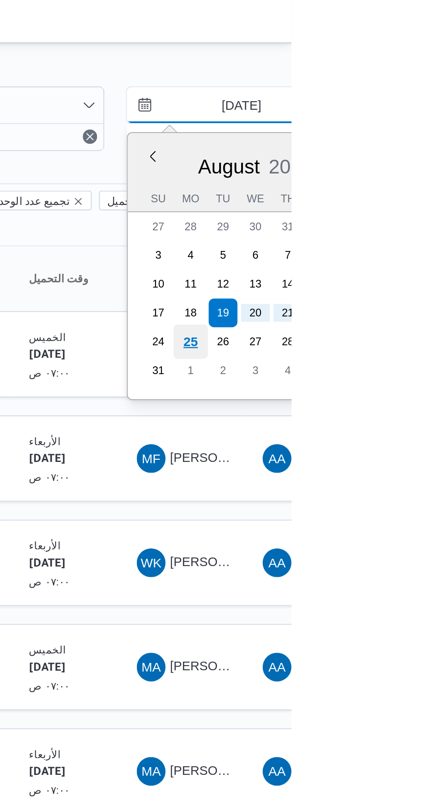
type input "[DATE]"
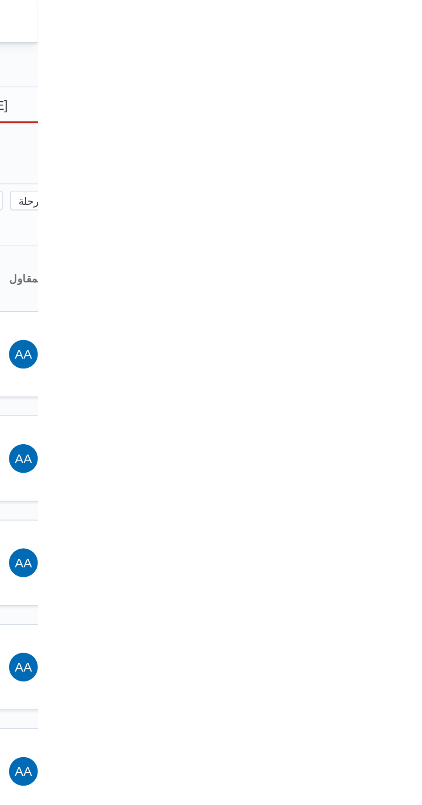
type input "[DATE]"
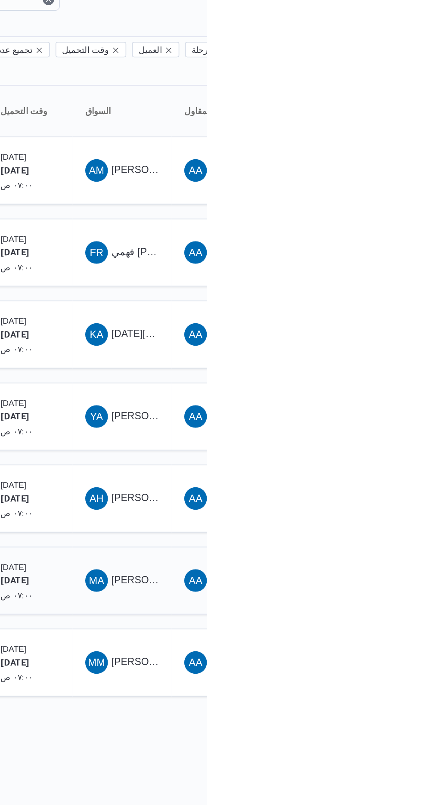
click at [361, 412] on span "MA [PERSON_NAME] [PERSON_NAME]" at bounding box center [370, 419] width 45 height 14
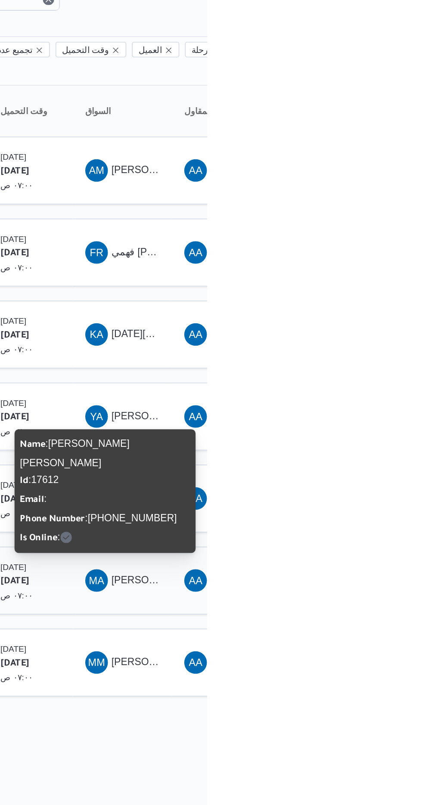
click at [370, 415] on span "[PERSON_NAME] [PERSON_NAME]" at bounding box center [414, 418] width 101 height 7
click at [373, 166] on span "[PERSON_NAME] [PERSON_NAME]" at bounding box center [414, 169] width 101 height 7
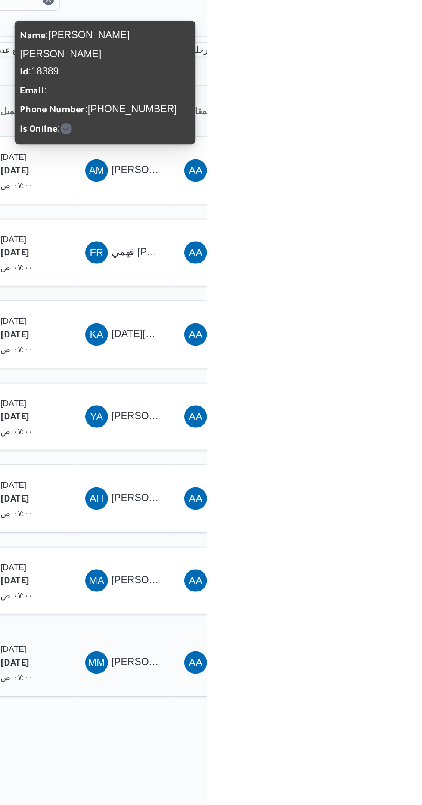
click at [379, 465] on span "[PERSON_NAME] [PERSON_NAME]" at bounding box center [414, 468] width 101 height 7
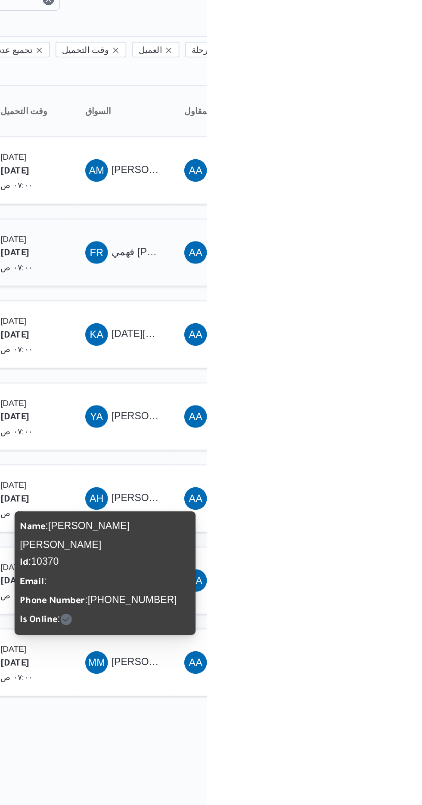
click at [373, 213] on span "FR فهمي [PERSON_NAME]" at bounding box center [370, 220] width 45 height 14
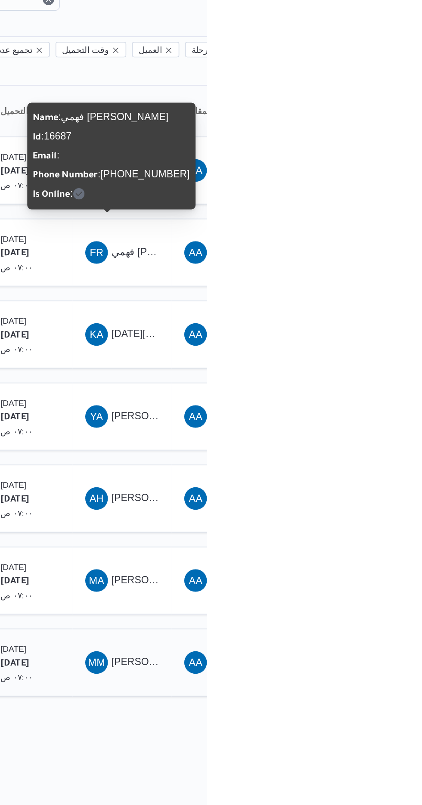
click at [374, 465] on span "[PERSON_NAME] [PERSON_NAME]" at bounding box center [414, 468] width 101 height 7
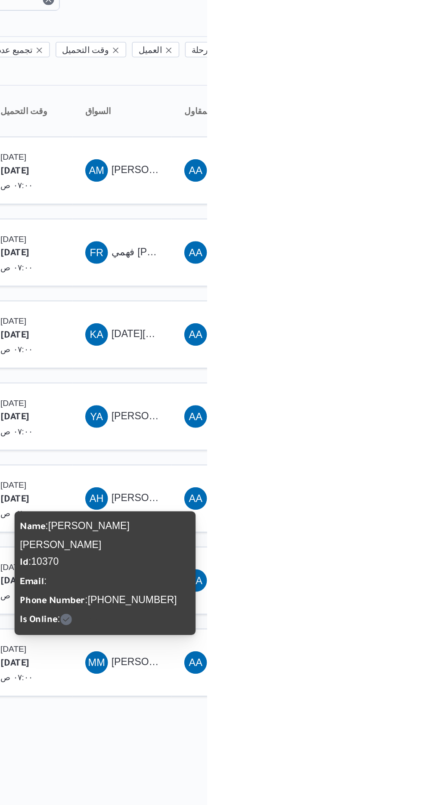
click at [381, 494] on div "Rows per page : 20 1" at bounding box center [370, 503] width 527 height 21
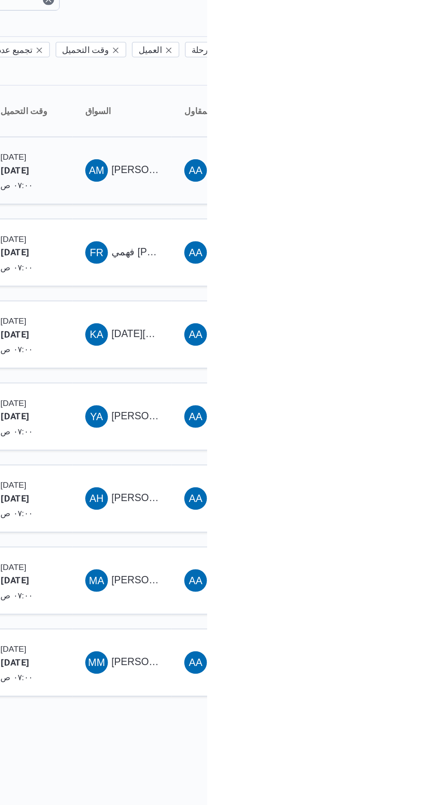
click at [384, 166] on span "[PERSON_NAME] [PERSON_NAME]" at bounding box center [414, 169] width 101 height 7
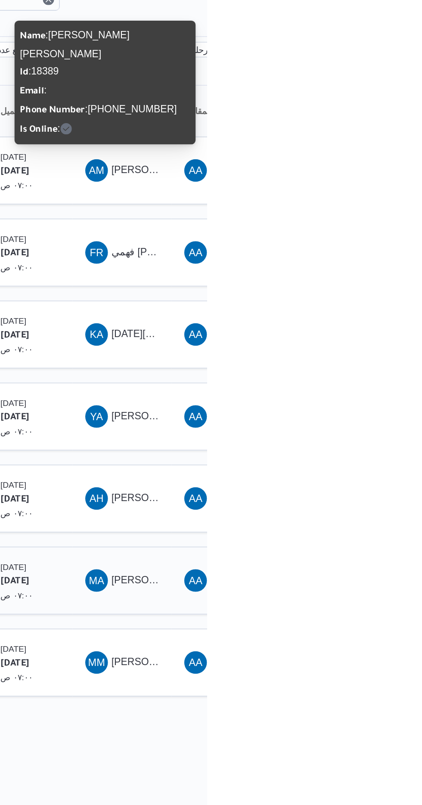
click at [373, 415] on span "[PERSON_NAME] [PERSON_NAME]" at bounding box center [414, 418] width 101 height 7
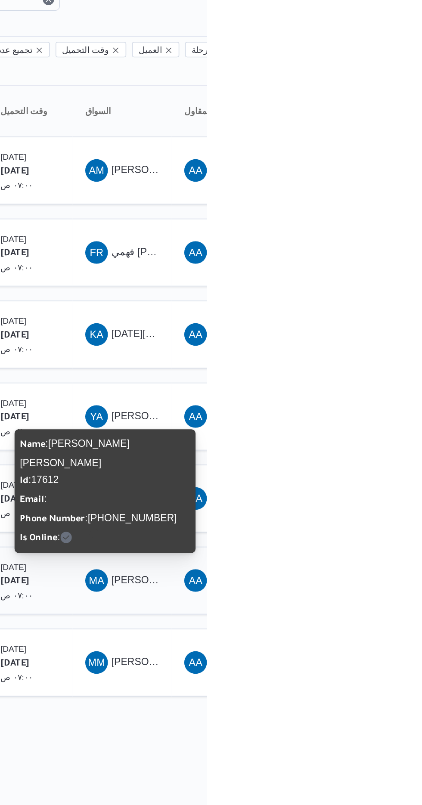
click at [368, 412] on span "MA [PERSON_NAME] [PERSON_NAME]" at bounding box center [370, 419] width 45 height 14
click at [369, 412] on span "MA [PERSON_NAME] [PERSON_NAME]" at bounding box center [370, 419] width 45 height 14
click at [421, 398] on td "المقاول AA [PERSON_NAME]" at bounding box center [430, 418] width 60 height 41
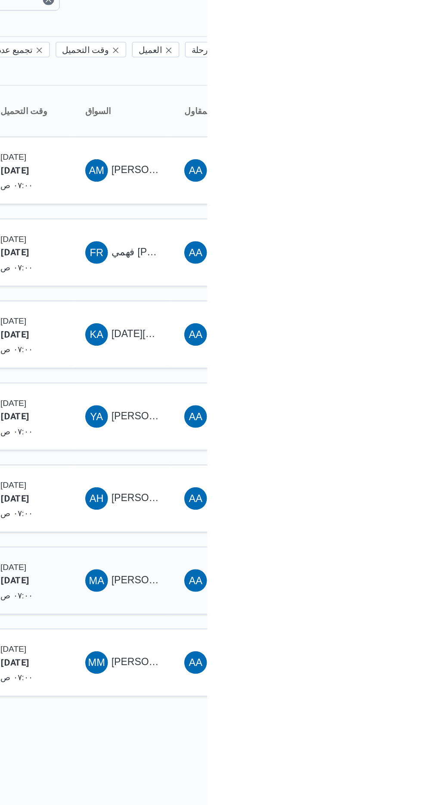
click at [372, 412] on span "MA [PERSON_NAME] [PERSON_NAME]" at bounding box center [370, 419] width 45 height 14
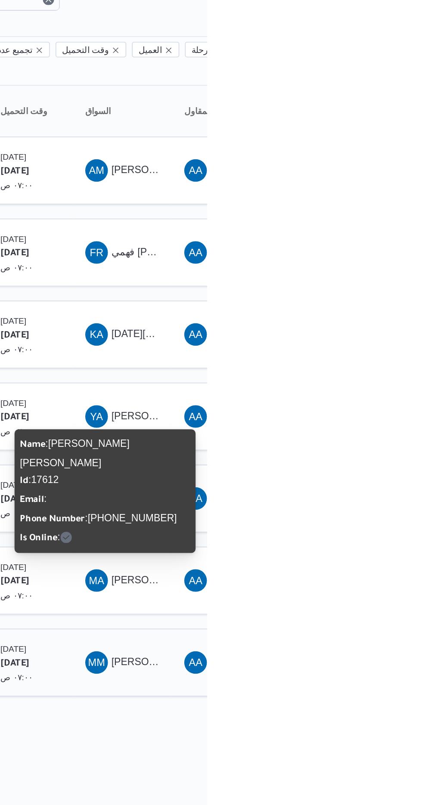
click at [374, 465] on span "[PERSON_NAME] [PERSON_NAME]" at bounding box center [414, 468] width 101 height 7
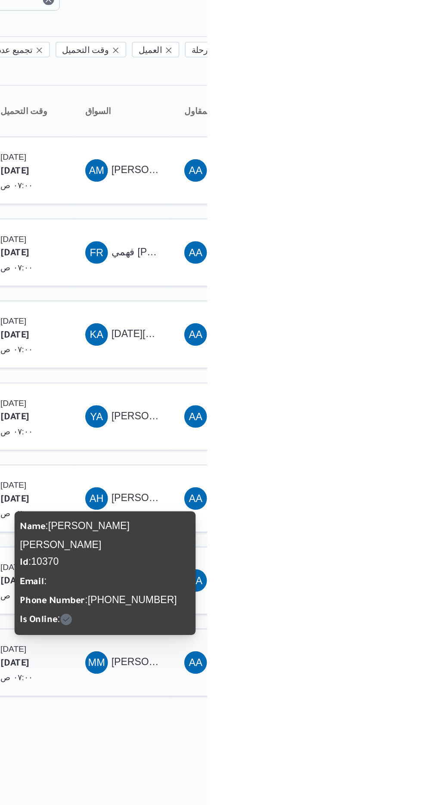
click at [372, 465] on span "[PERSON_NAME] [PERSON_NAME]" at bounding box center [414, 468] width 101 height 7
click at [373, 365] on span "[PERSON_NAME] [PERSON_NAME]" at bounding box center [414, 368] width 101 height 7
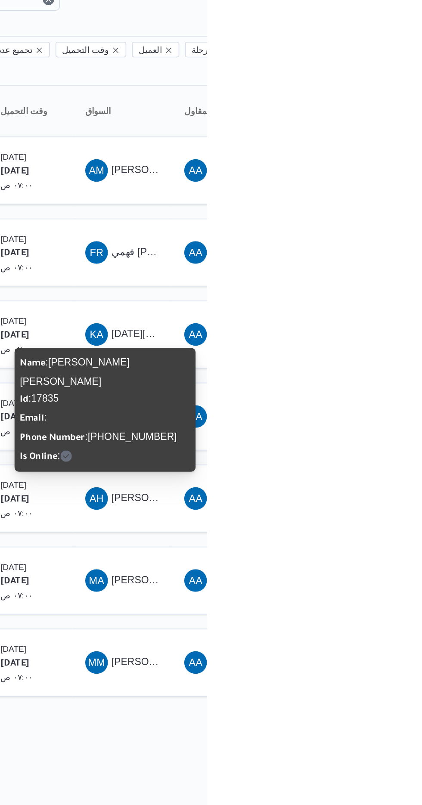
click at [370, 314] on div "Name : [PERSON_NAME] [PERSON_NAME] Id : 17835 Email : Phone Number : [PHONE_NUM…" at bounding box center [359, 315] width 103 height 68
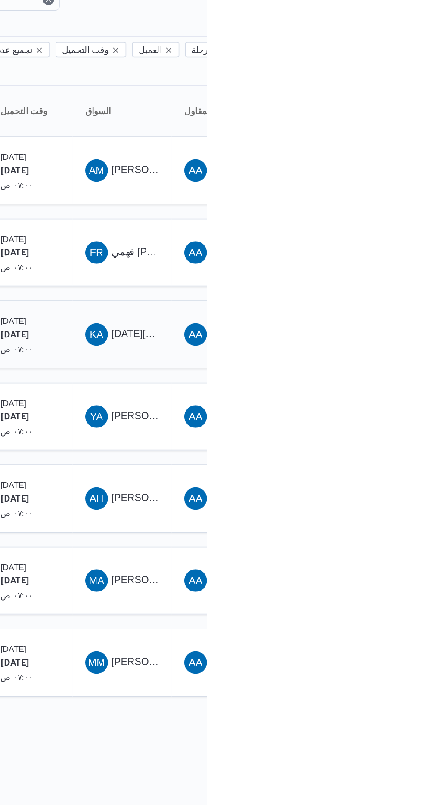
click at [363, 266] on td "السواق KA [DATE][PERSON_NAME]" at bounding box center [370, 269] width 60 height 41
click at [374, 213] on span "FR فهمي [PERSON_NAME]" at bounding box center [370, 220] width 45 height 14
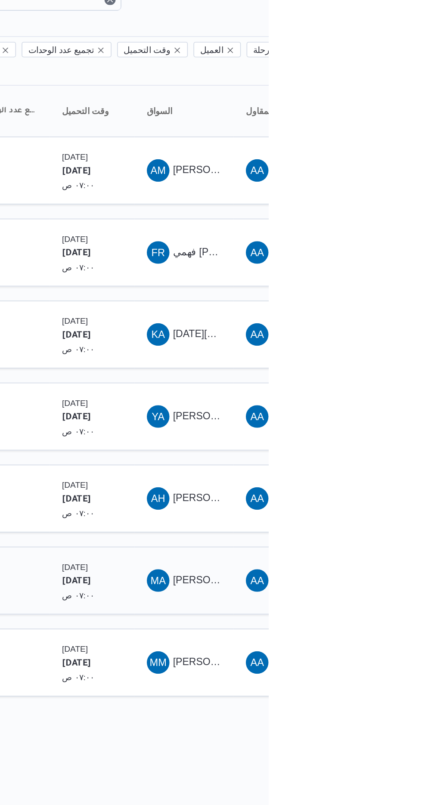
click at [372, 415] on td "السواق MA [PERSON_NAME] [PERSON_NAME]" at bounding box center [370, 418] width 60 height 41
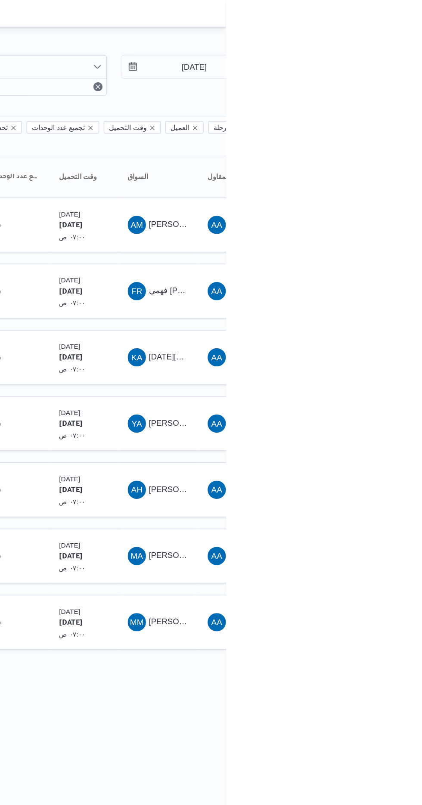
click at [410, 521] on html "Control Center الرئيسيه الرحلات English عربي Dark mode Logout الطلبات إنشاء طلب…" at bounding box center [211, 402] width 422 height 805
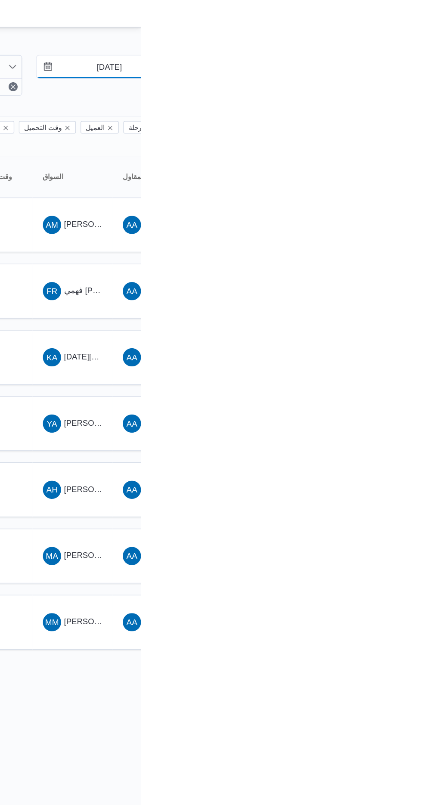
click at [398, 52] on input "[DATE]" at bounding box center [392, 50] width 98 height 17
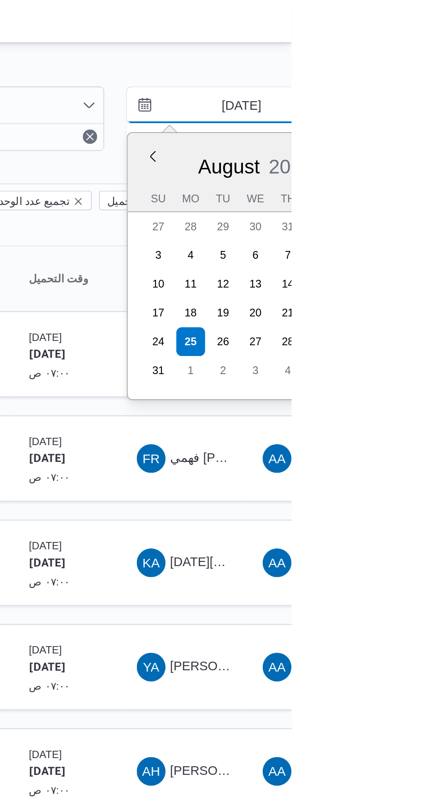
type input "[DATE]"
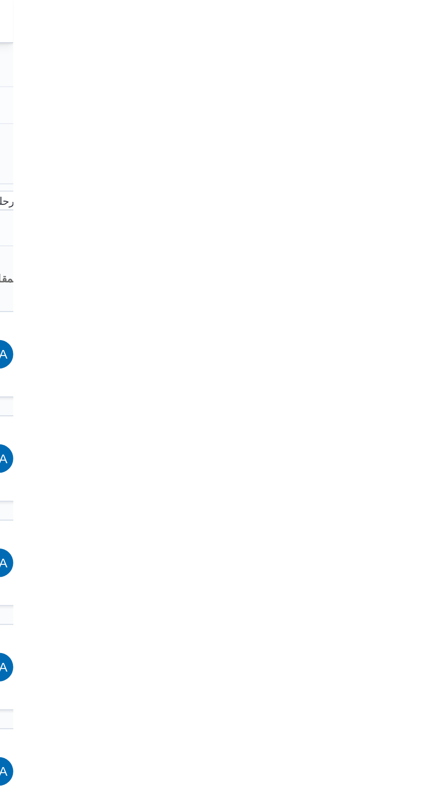
type input "[DATE]"
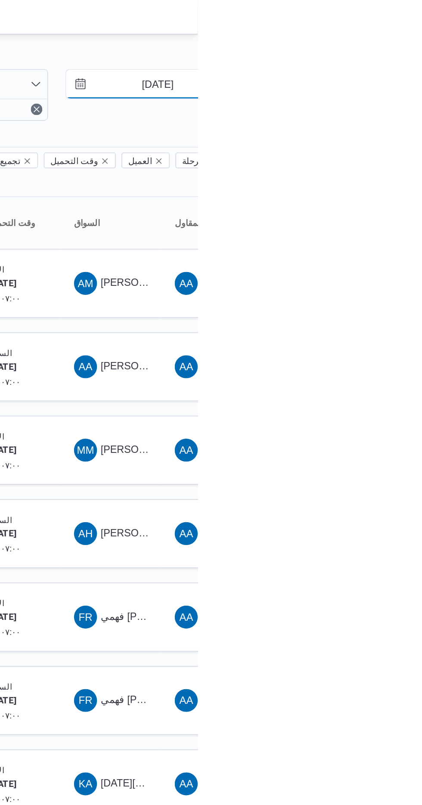
click at [400, 49] on input "[DATE]" at bounding box center [392, 50] width 98 height 17
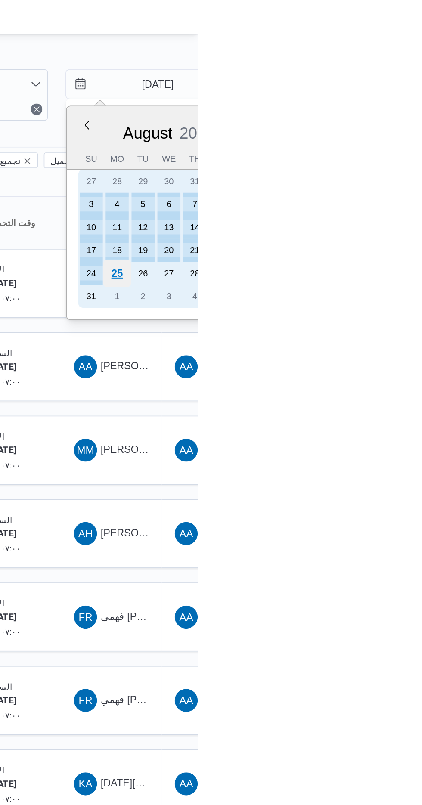
click at [374, 162] on div "25" at bounding box center [373, 163] width 16 height 16
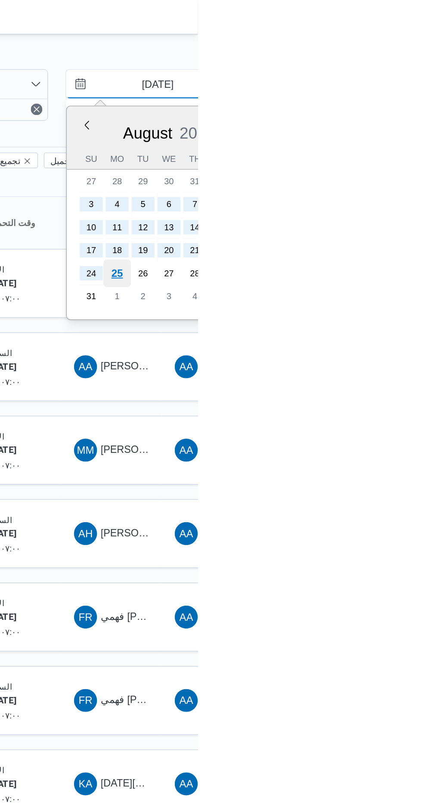
type input "[DATE]"
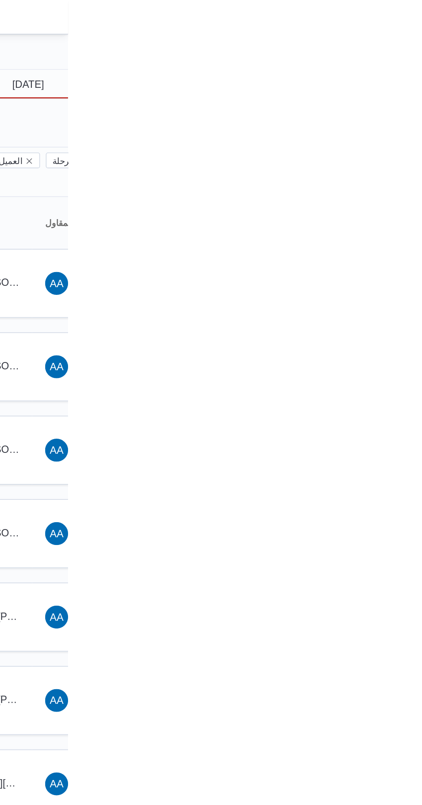
type input "[DATE]"
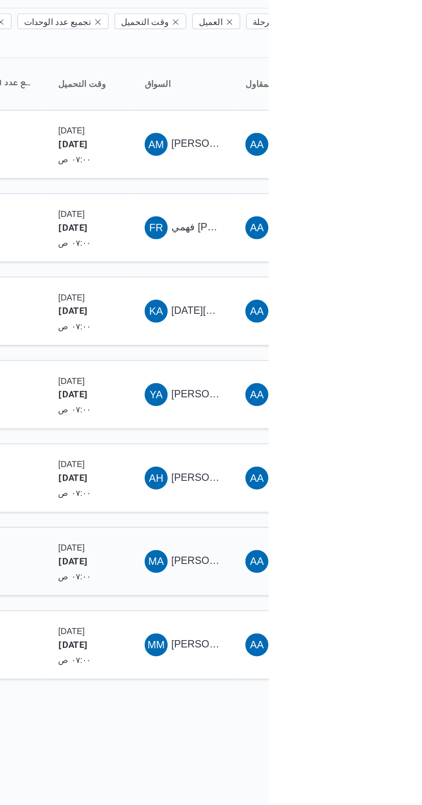
click at [392, 409] on div "MA [PERSON_NAME] [PERSON_NAME]" at bounding box center [370, 419] width 52 height 21
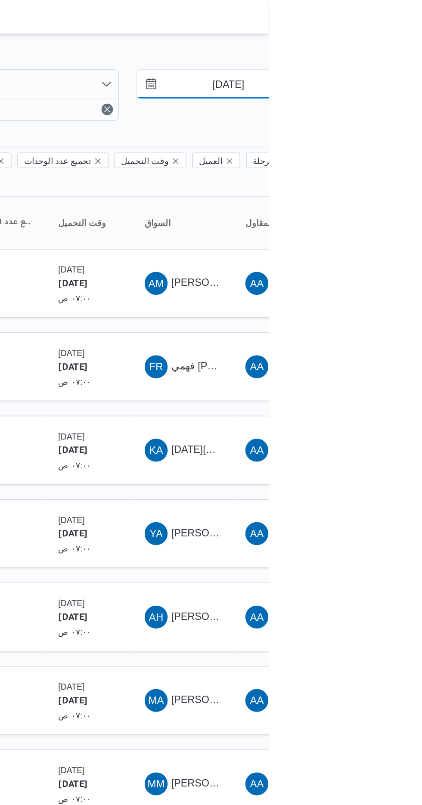
click at [388, 51] on input "[DATE]" at bounding box center [392, 50] width 98 height 17
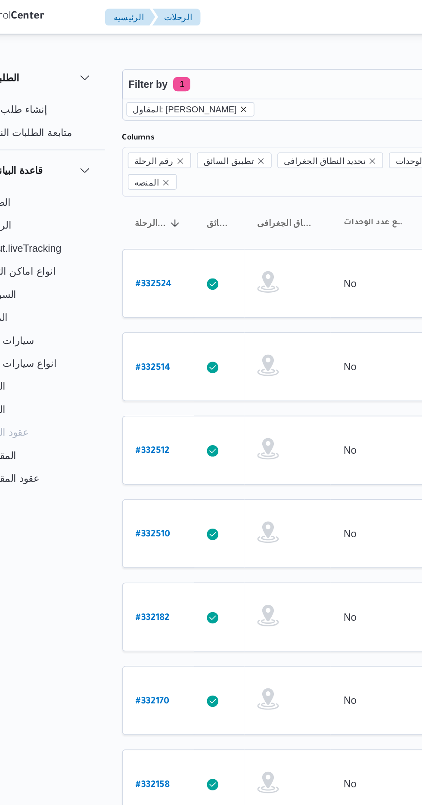
click at [187, 65] on icon "remove selected entity" at bounding box center [184, 65] width 3 height 3
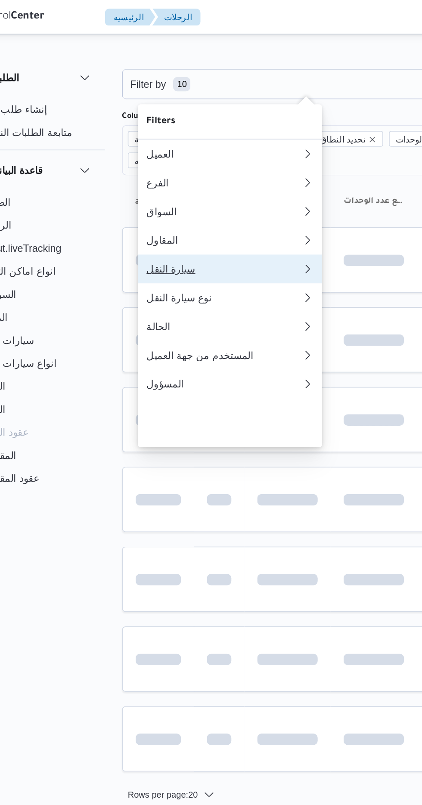
click at [139, 164] on div "سيارة النقل" at bounding box center [172, 160] width 93 height 7
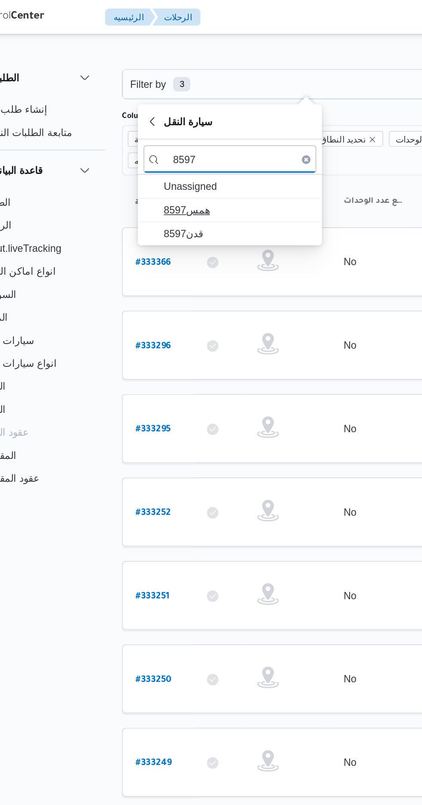
type input "8597"
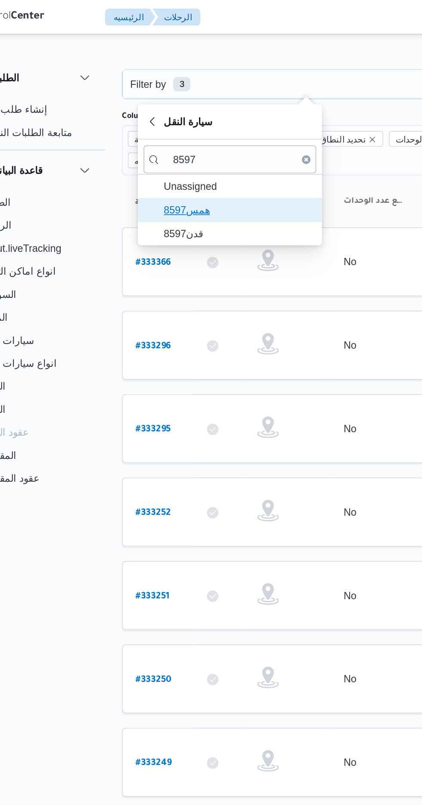
click at [180, 128] on span "همس8597" at bounding box center [181, 125] width 89 height 10
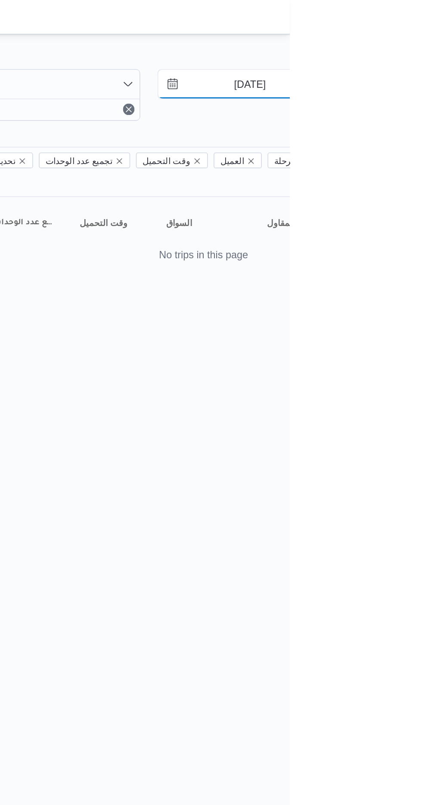
click at [401, 49] on input "[DATE]" at bounding box center [392, 50] width 98 height 17
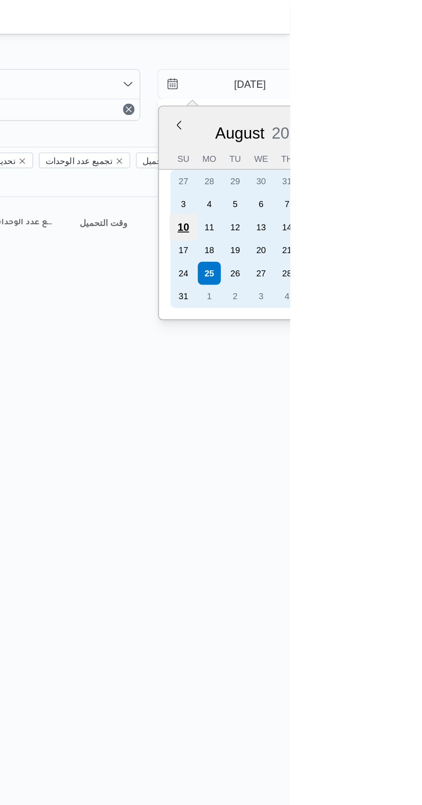
click at [361, 133] on div "10" at bounding box center [358, 136] width 16 height 16
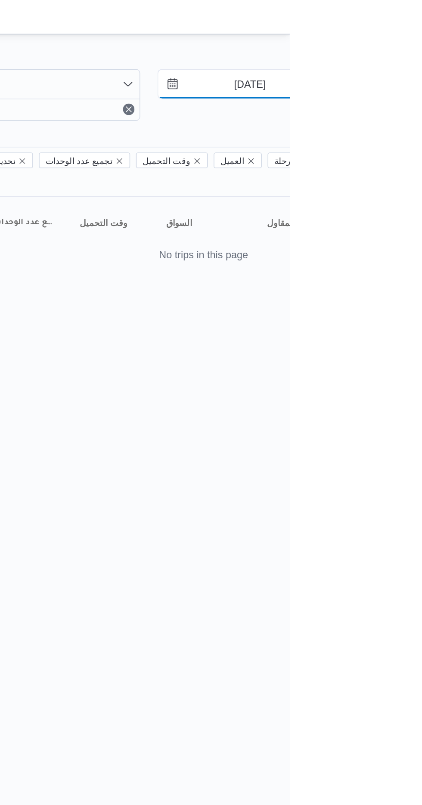
click at [398, 49] on input "[DATE]" at bounding box center [392, 50] width 98 height 17
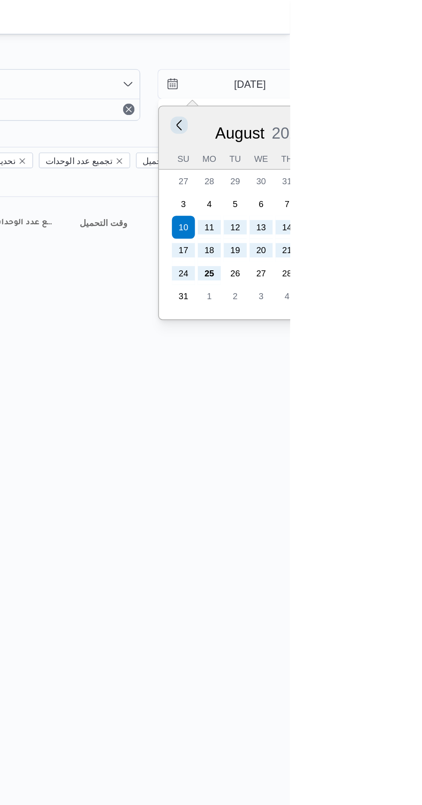
click at [355, 76] on button "Previous Month" at bounding box center [355, 75] width 8 height 8
type input "[DATE]"
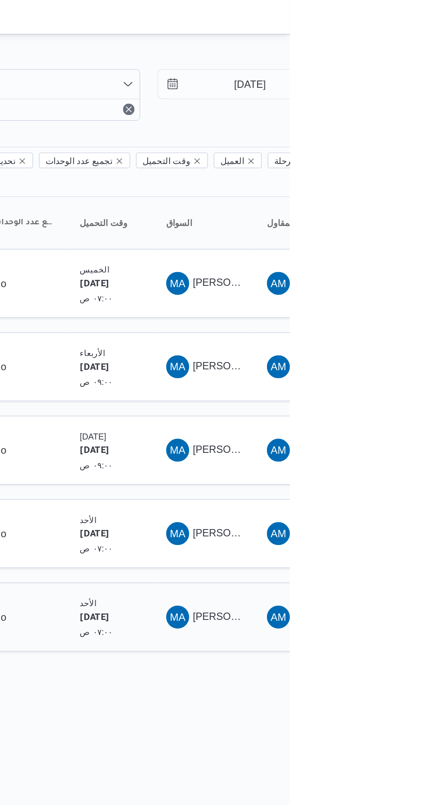
click at [299, 370] on div "[DATE] ٠٧:٠٠ ص" at bounding box center [314, 369] width 43 height 32
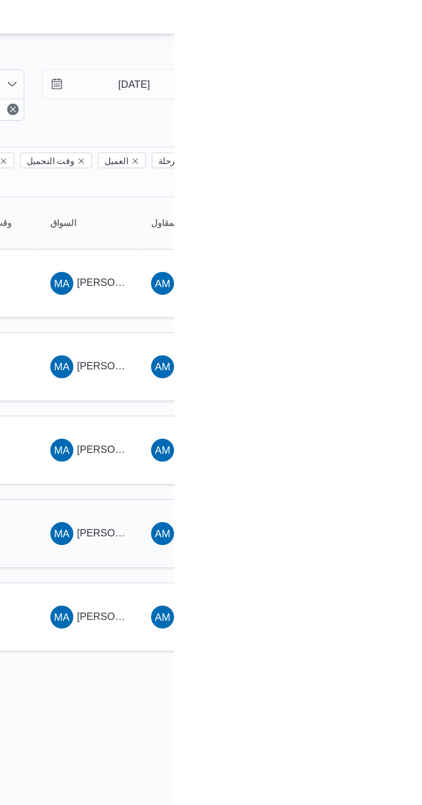
click at [371, 315] on span "[PERSON_NAME] [PERSON_NAME]" at bounding box center [414, 318] width 101 height 7
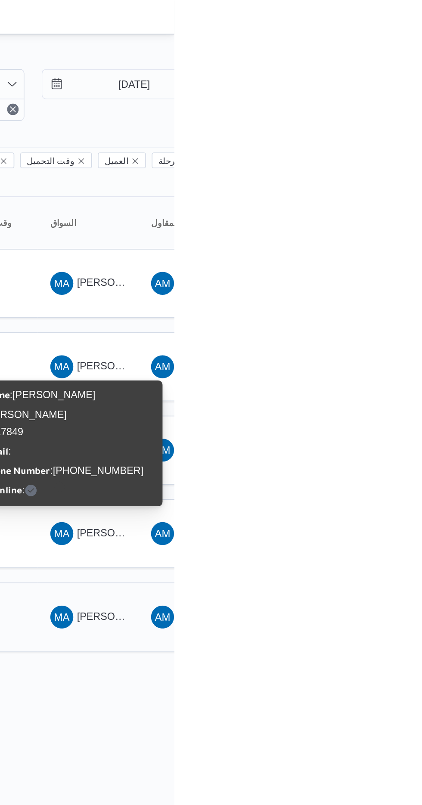
click at [376, 365] on span "[PERSON_NAME] [PERSON_NAME]" at bounding box center [414, 368] width 101 height 7
